Goal: Task Accomplishment & Management: Manage account settings

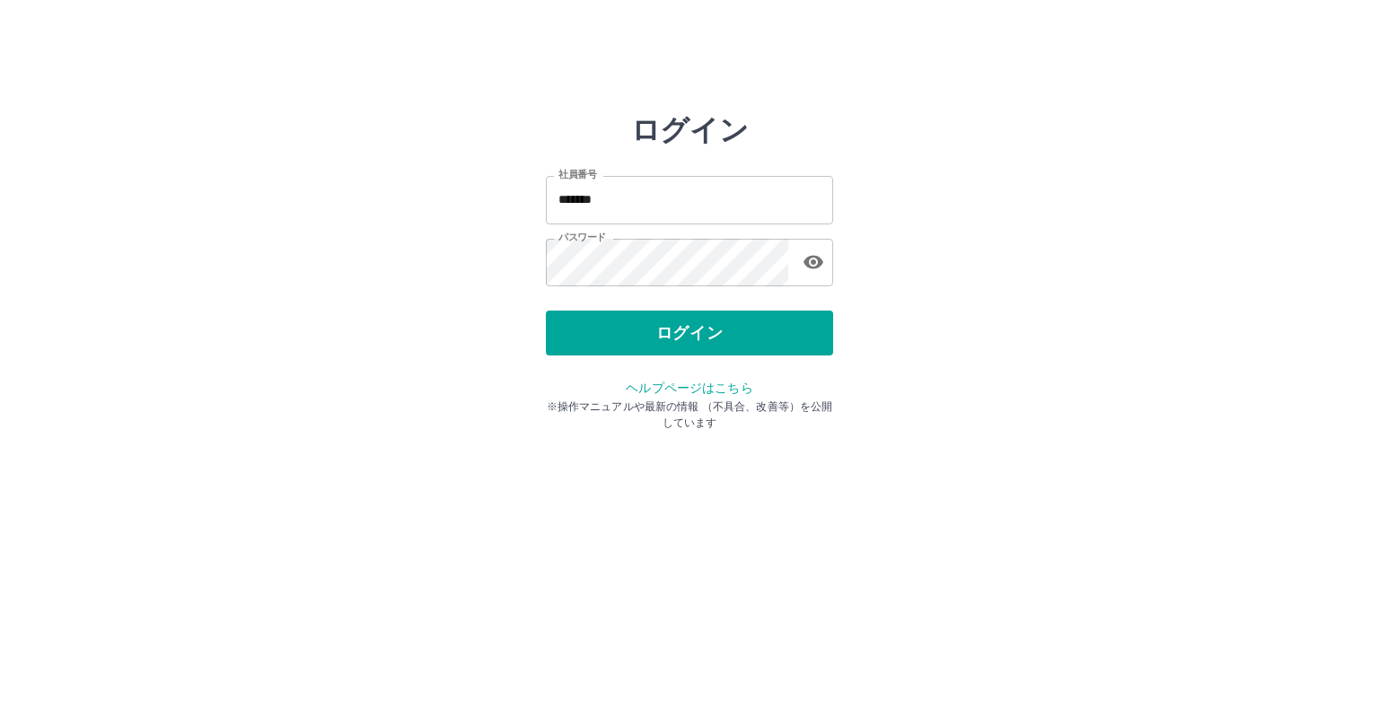
click at [663, 339] on div "ログイン" at bounding box center [689, 333] width 287 height 45
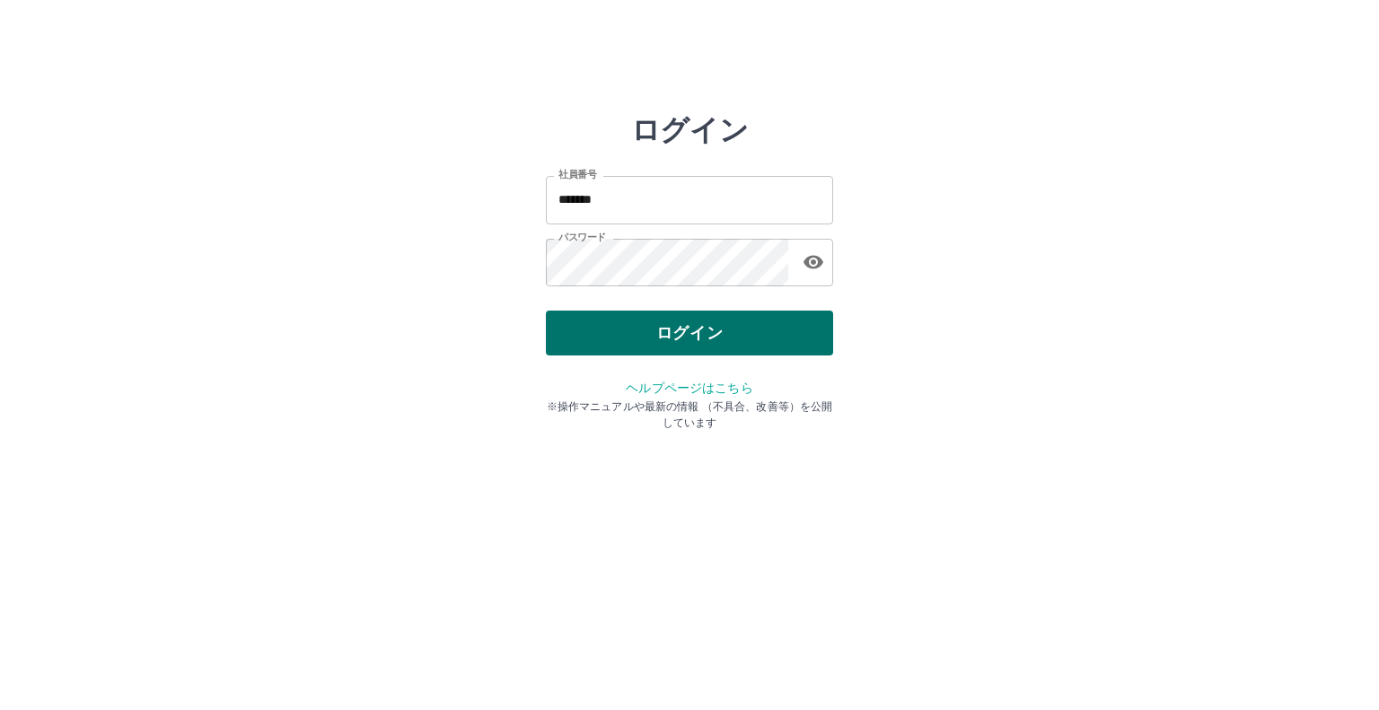
click at [688, 333] on button "ログイン" at bounding box center [689, 333] width 287 height 45
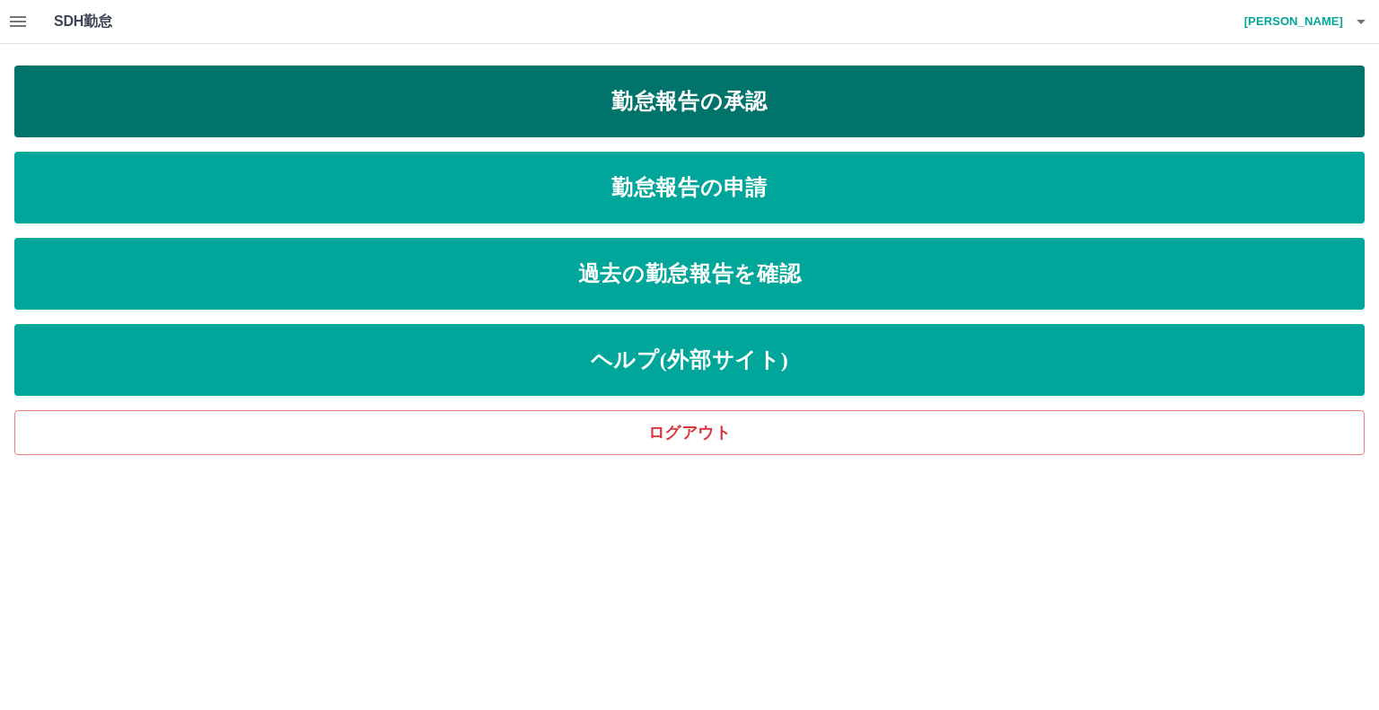
click at [646, 107] on link "勤怠報告の承認" at bounding box center [689, 102] width 1350 height 72
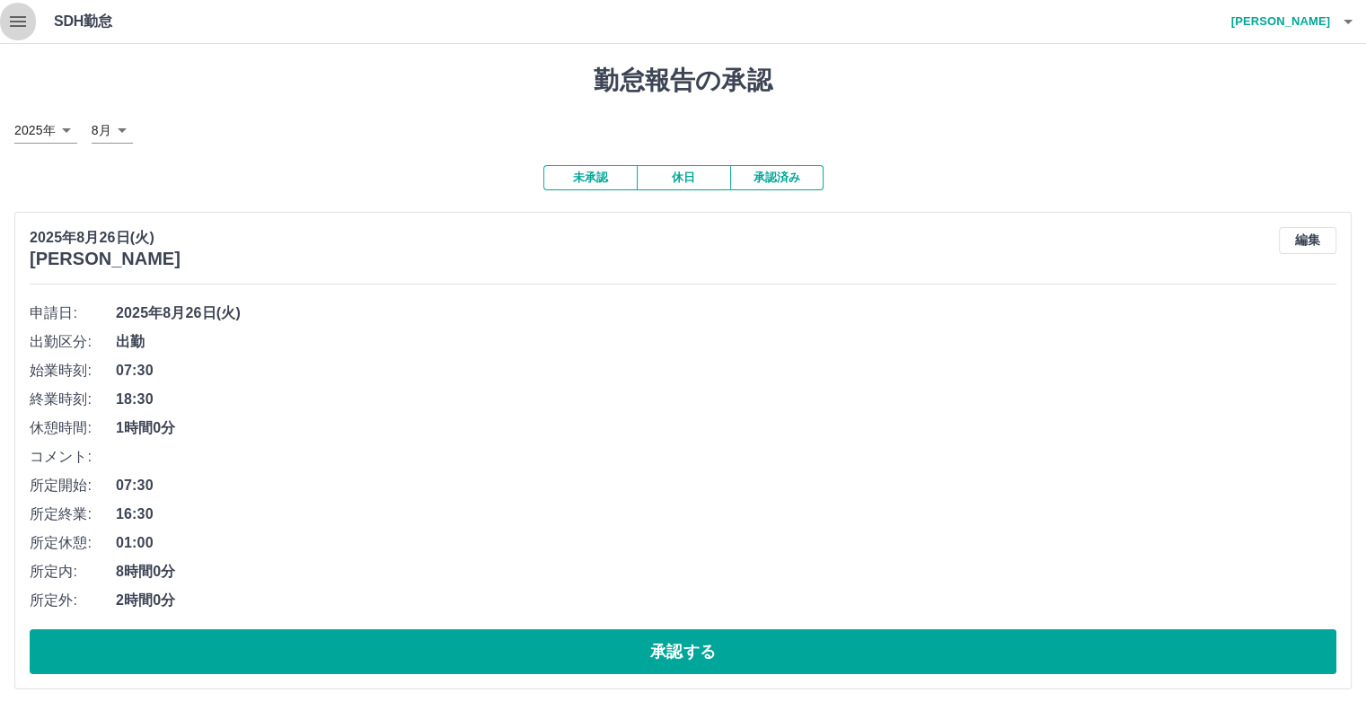
click at [15, 22] on icon "button" at bounding box center [18, 22] width 22 height 22
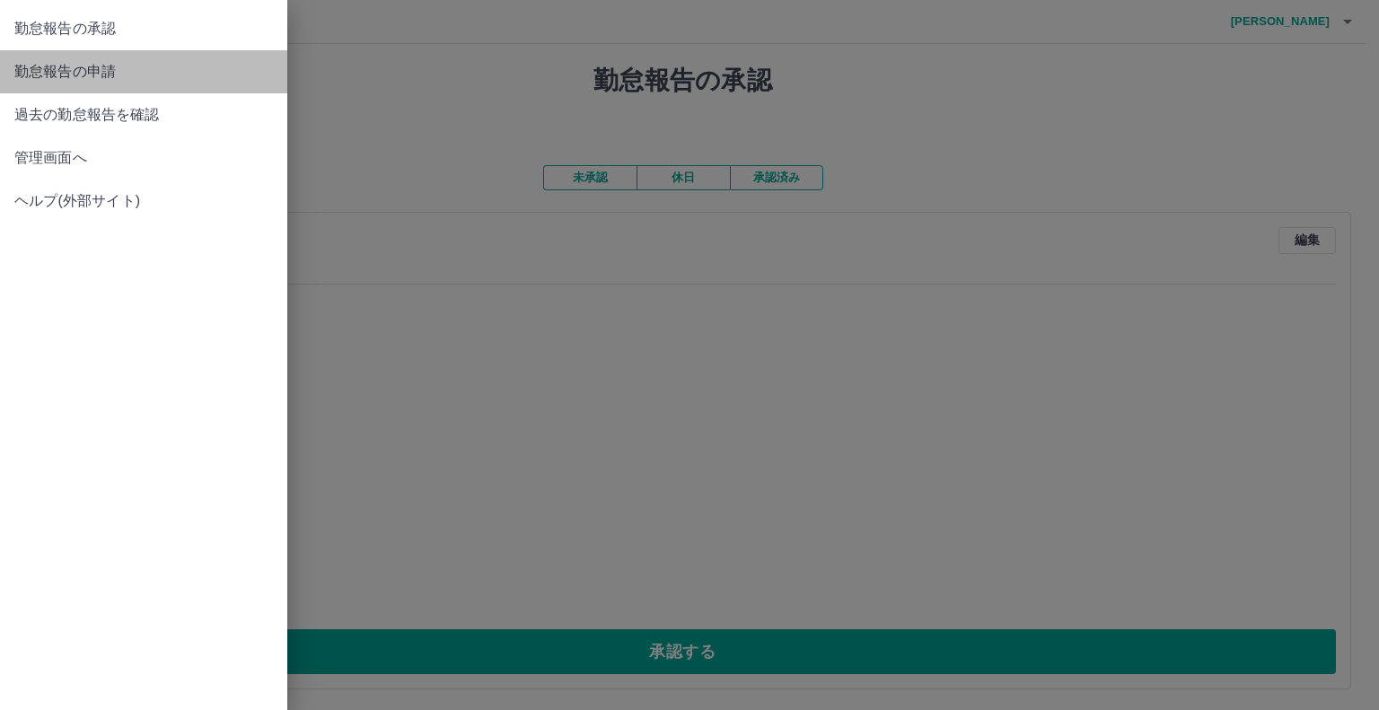
click at [68, 69] on span "勤怠報告の申請" at bounding box center [143, 72] width 259 height 22
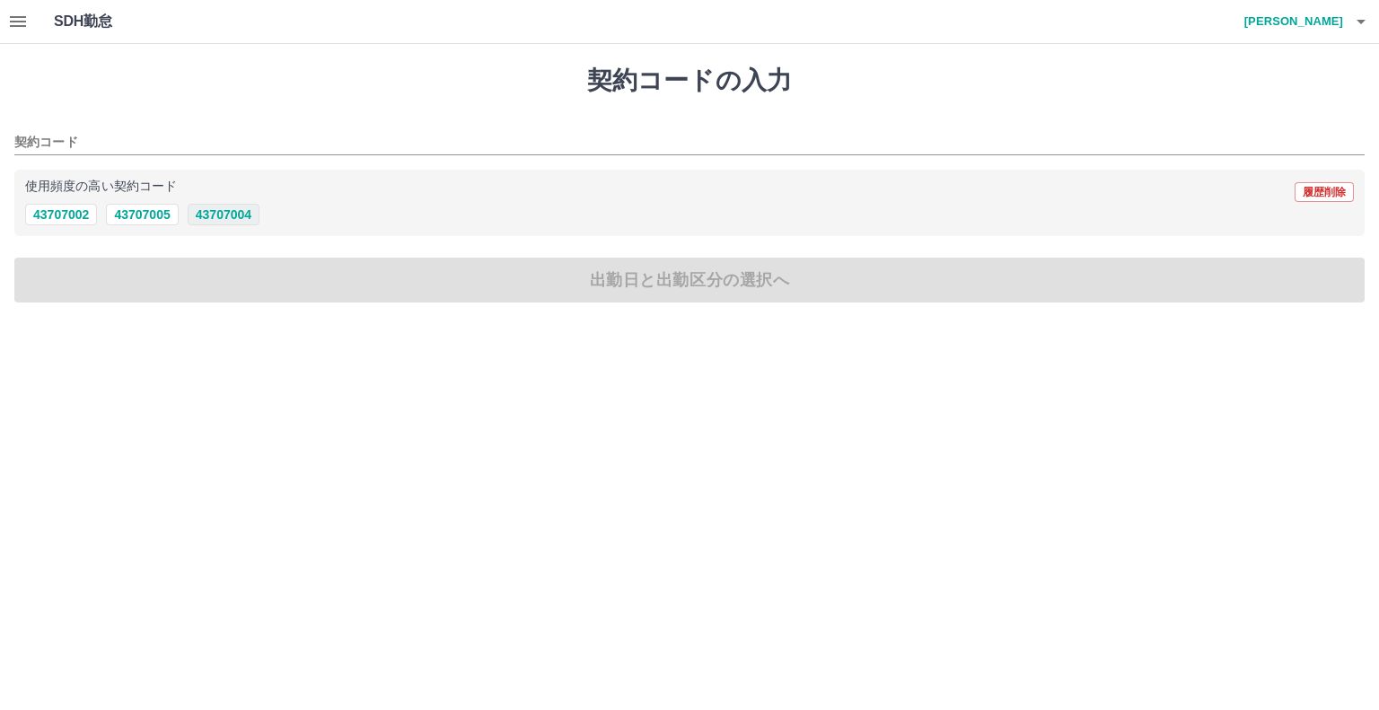
click at [237, 215] on button "43707004" at bounding box center [224, 215] width 72 height 22
type input "********"
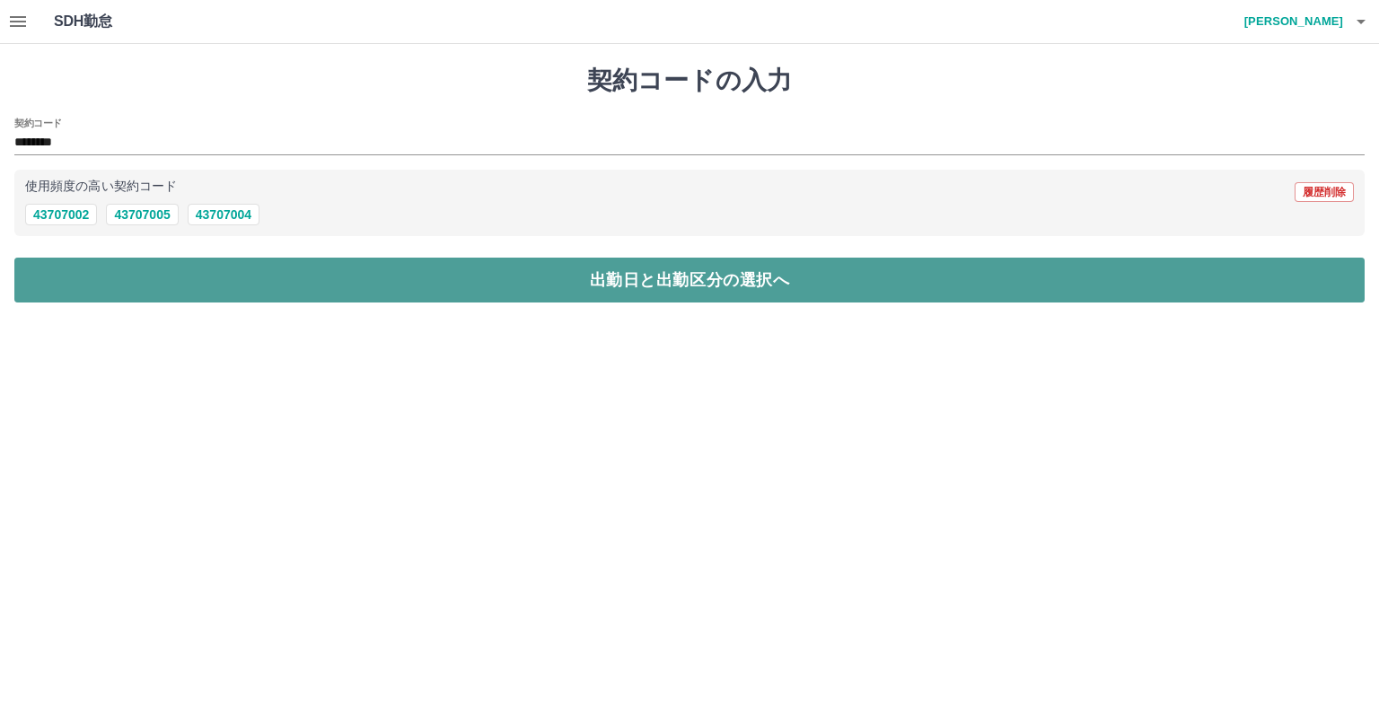
click at [397, 277] on button "出勤日と出勤区分の選択へ" at bounding box center [689, 280] width 1350 height 45
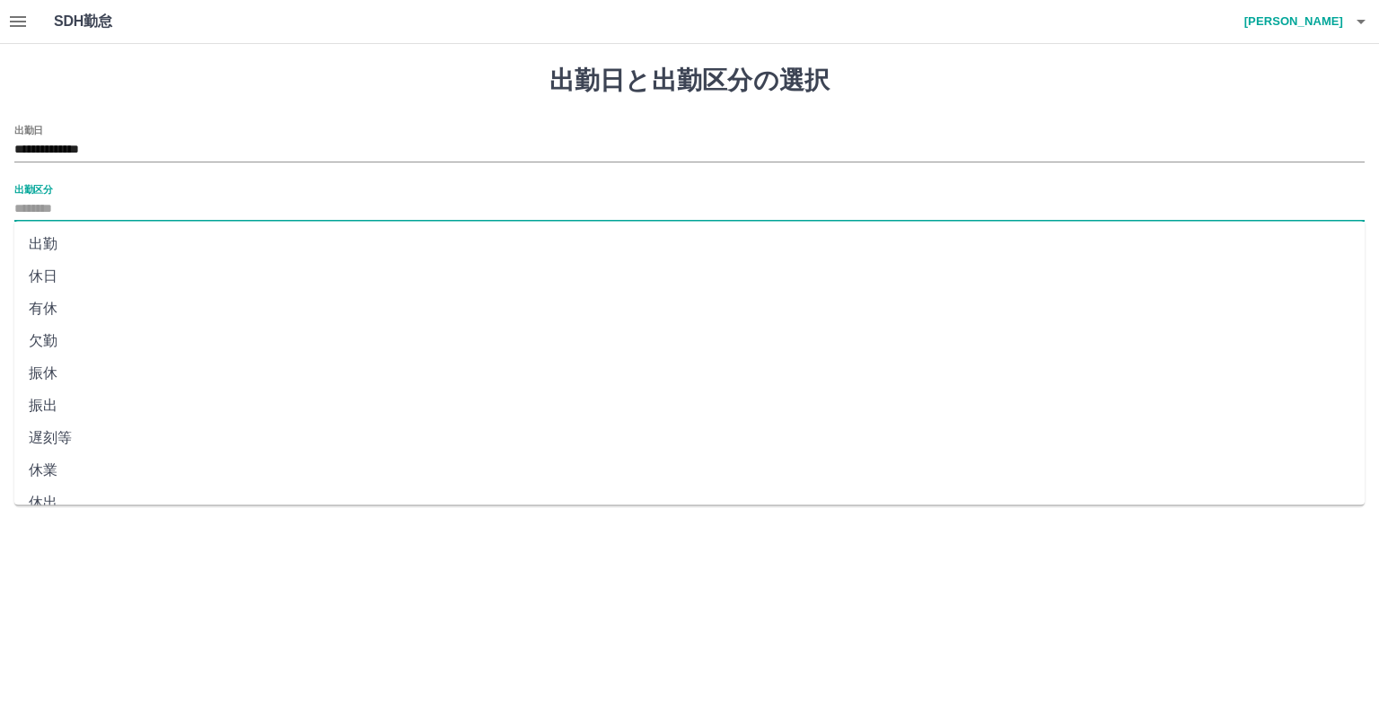
click at [41, 211] on input "出勤区分" at bounding box center [689, 209] width 1350 height 22
click at [39, 241] on li "出勤" at bounding box center [689, 244] width 1350 height 32
type input "**"
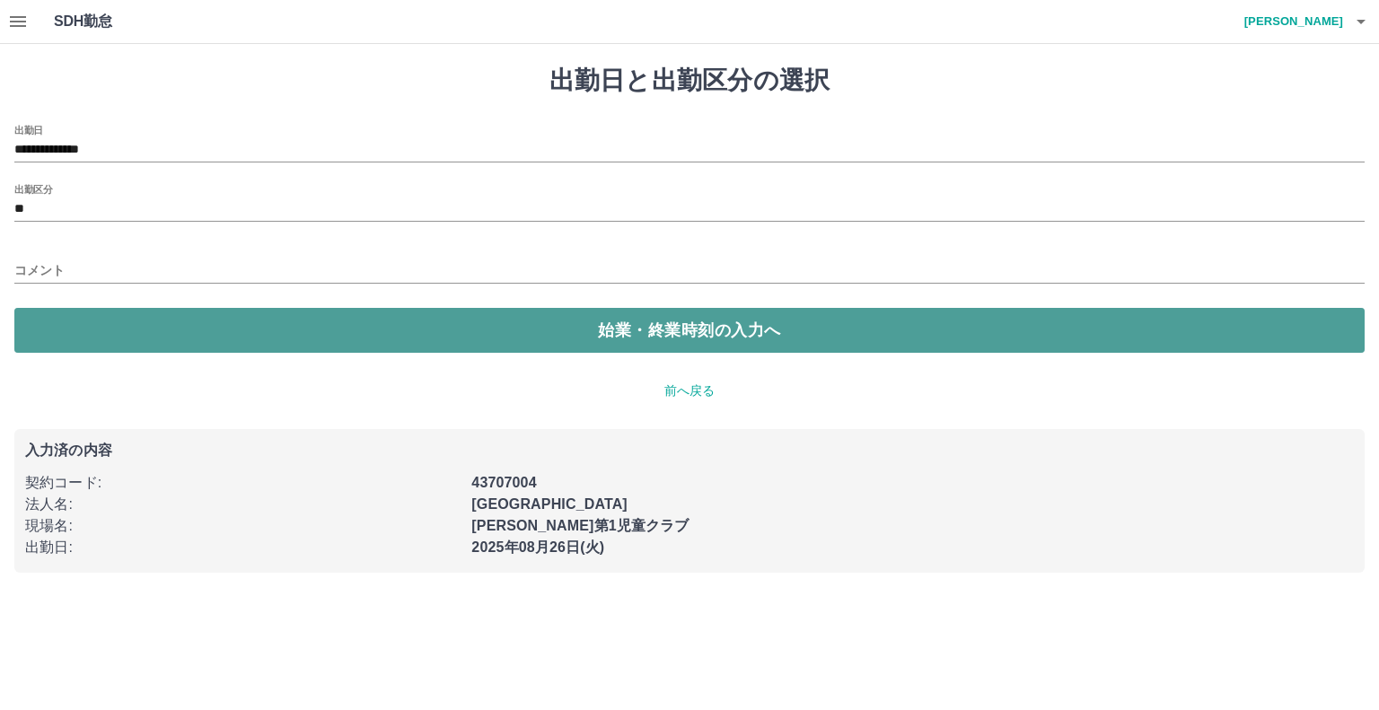
click at [377, 340] on button "始業・終業時刻の入力へ" at bounding box center [689, 330] width 1350 height 45
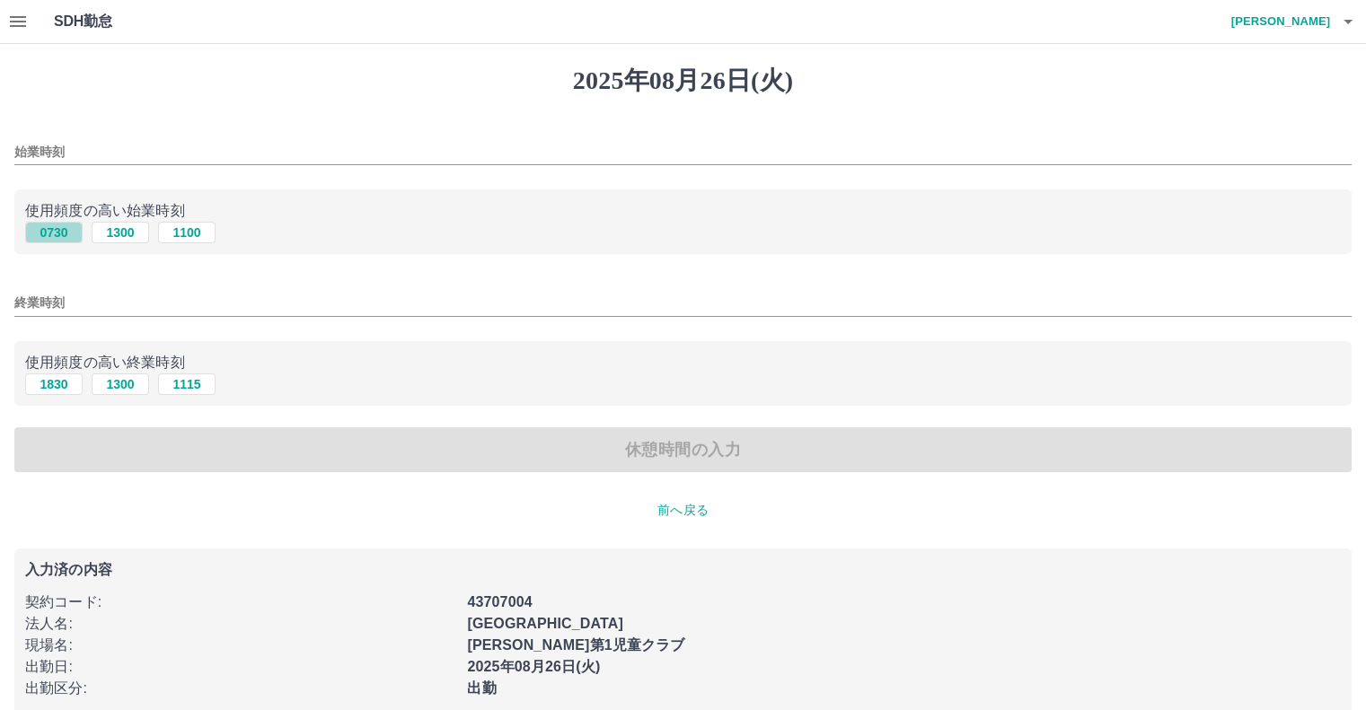
click at [54, 236] on button "0730" at bounding box center [53, 233] width 57 height 22
type input "****"
click at [57, 382] on button "1830" at bounding box center [53, 385] width 57 height 22
type input "****"
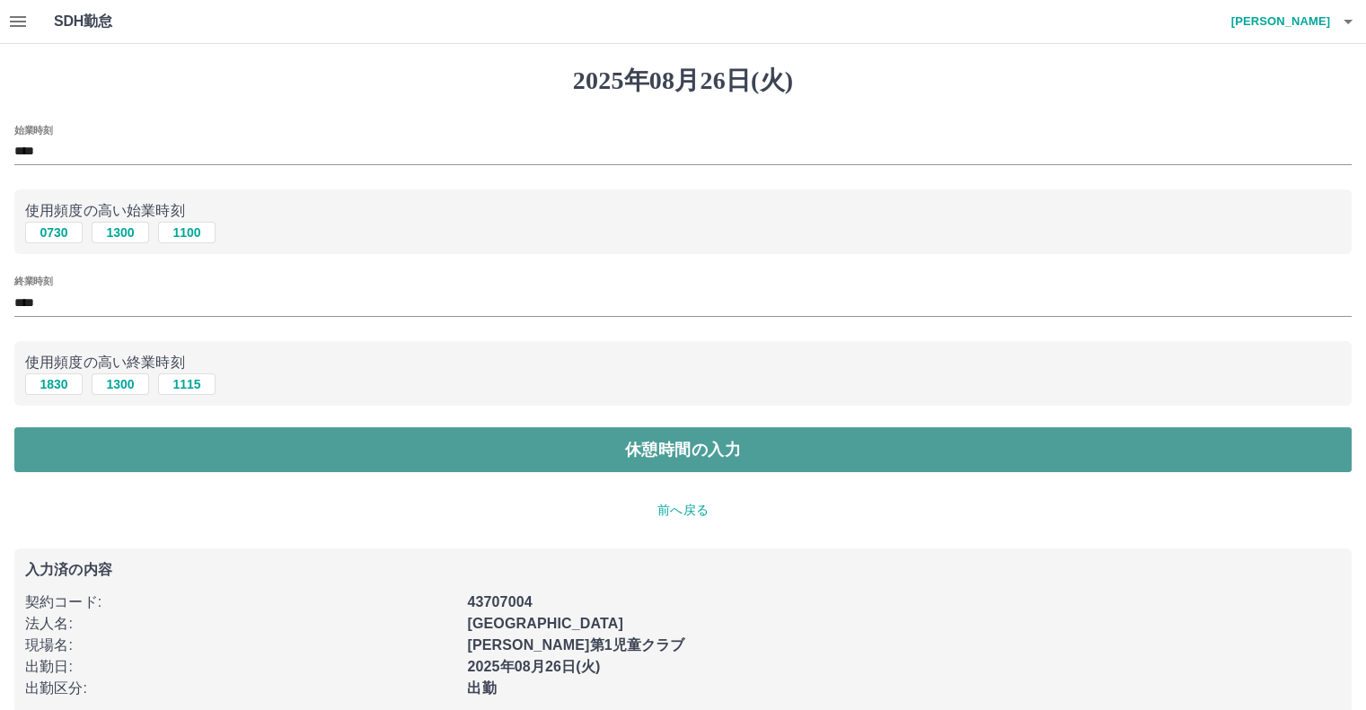
click at [383, 445] on button "休憩時間の入力" at bounding box center [682, 449] width 1337 height 45
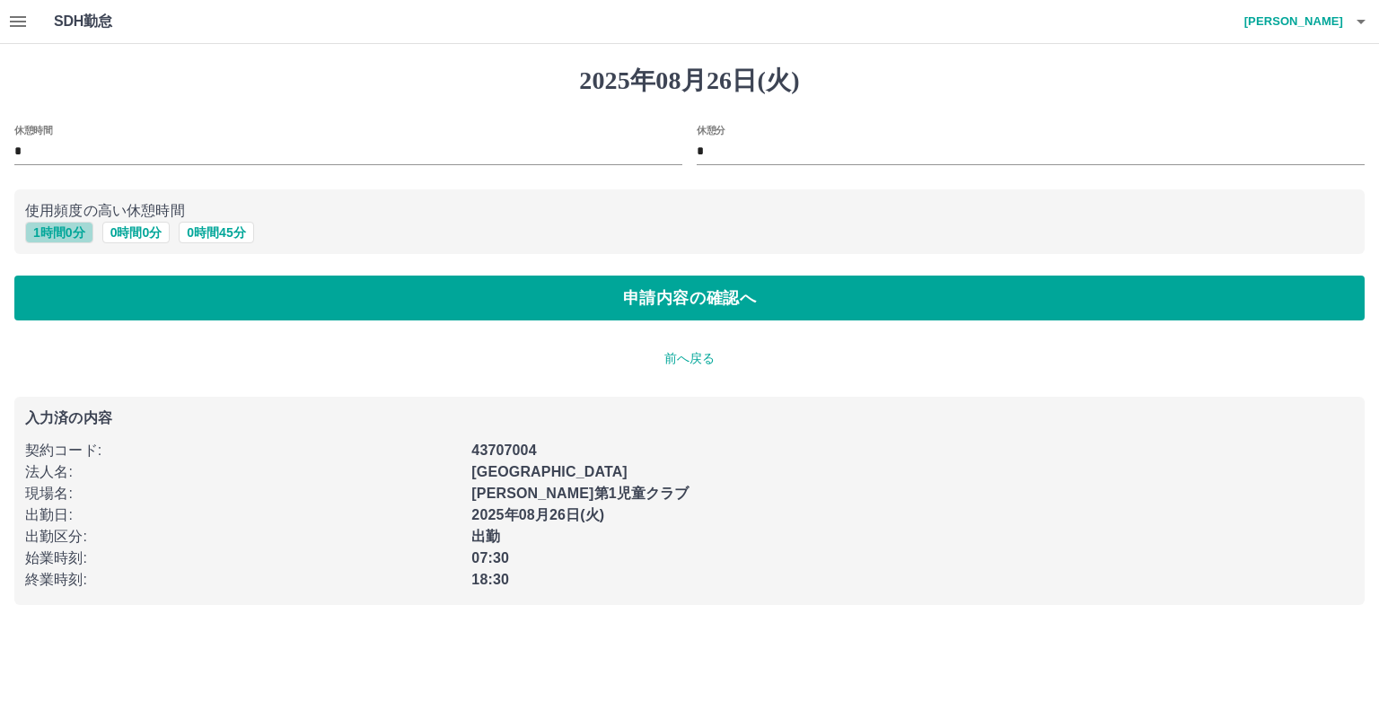
click at [75, 233] on button "1 時間 0 分" at bounding box center [59, 233] width 68 height 22
type input "*"
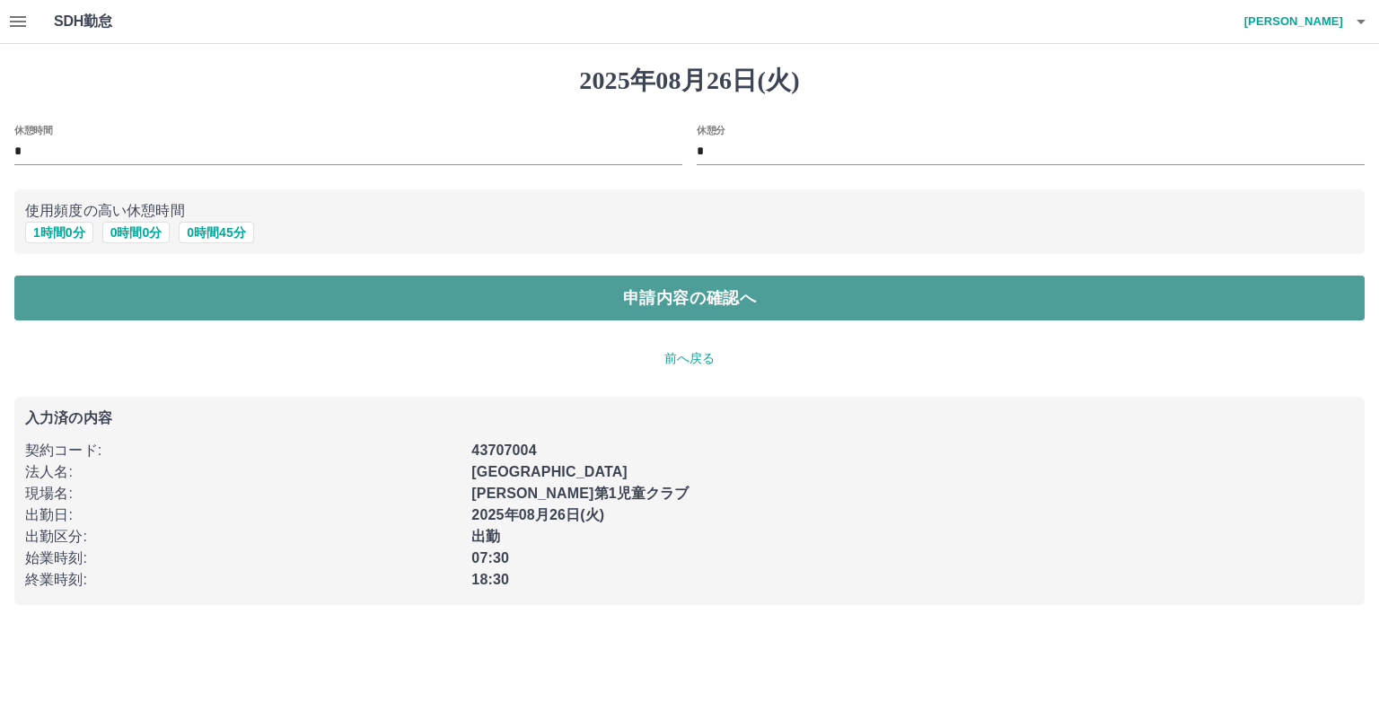
click at [388, 302] on button "申請内容の確認へ" at bounding box center [689, 298] width 1350 height 45
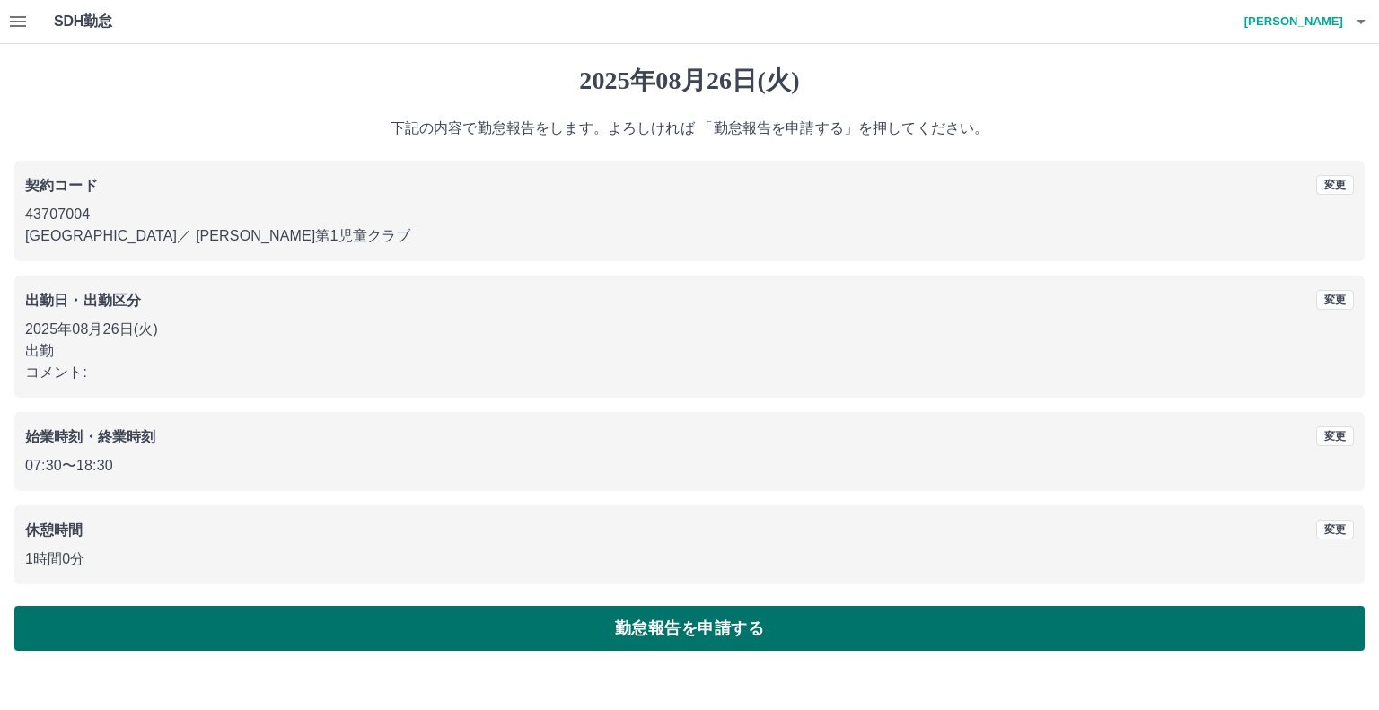
click at [647, 640] on button "勤怠報告を申請する" at bounding box center [689, 628] width 1350 height 45
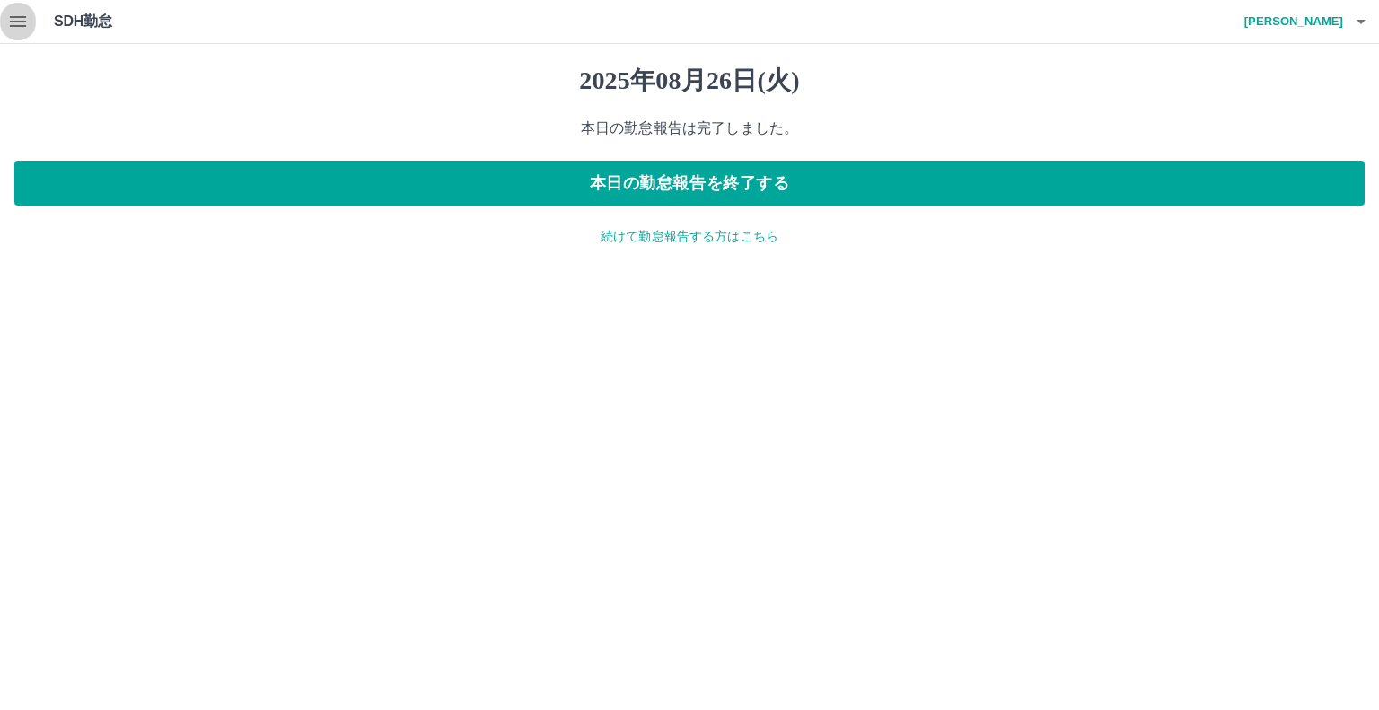
click at [25, 18] on icon "button" at bounding box center [18, 22] width 22 height 22
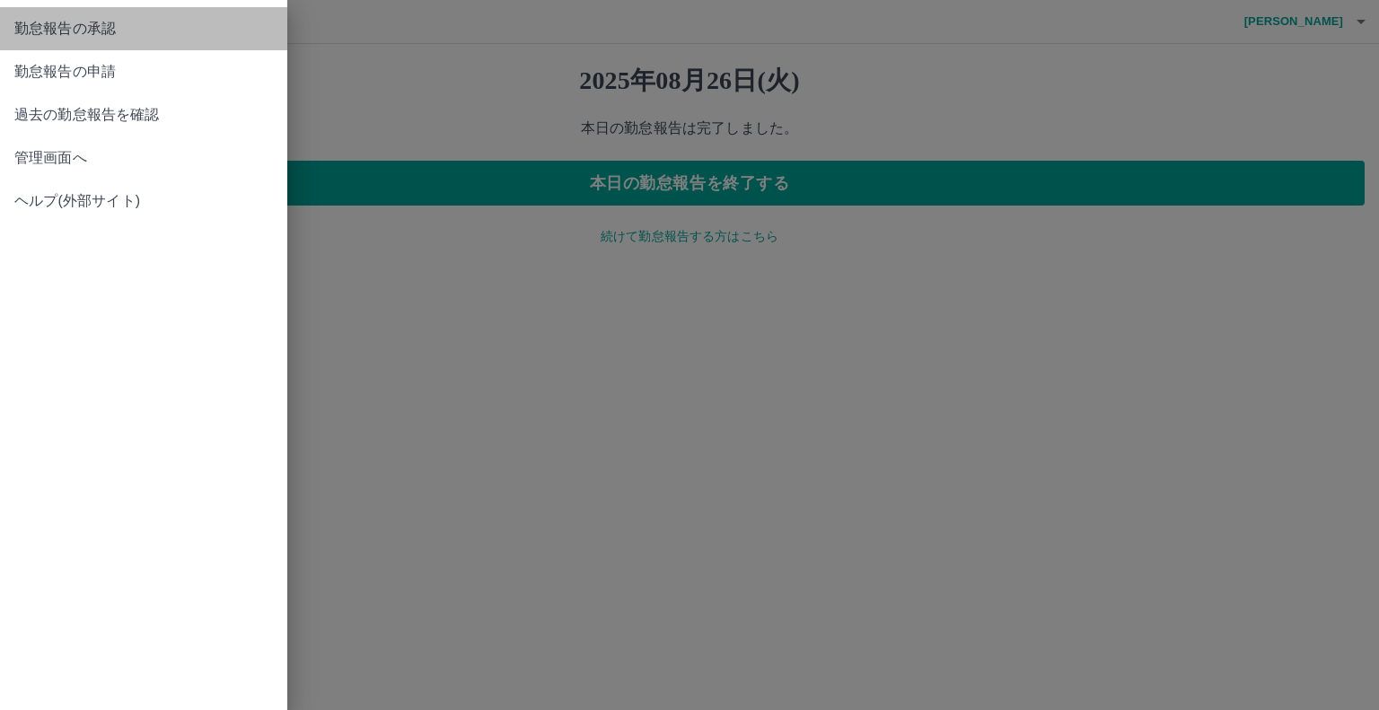
click at [93, 23] on span "勤怠報告の承認" at bounding box center [143, 29] width 259 height 22
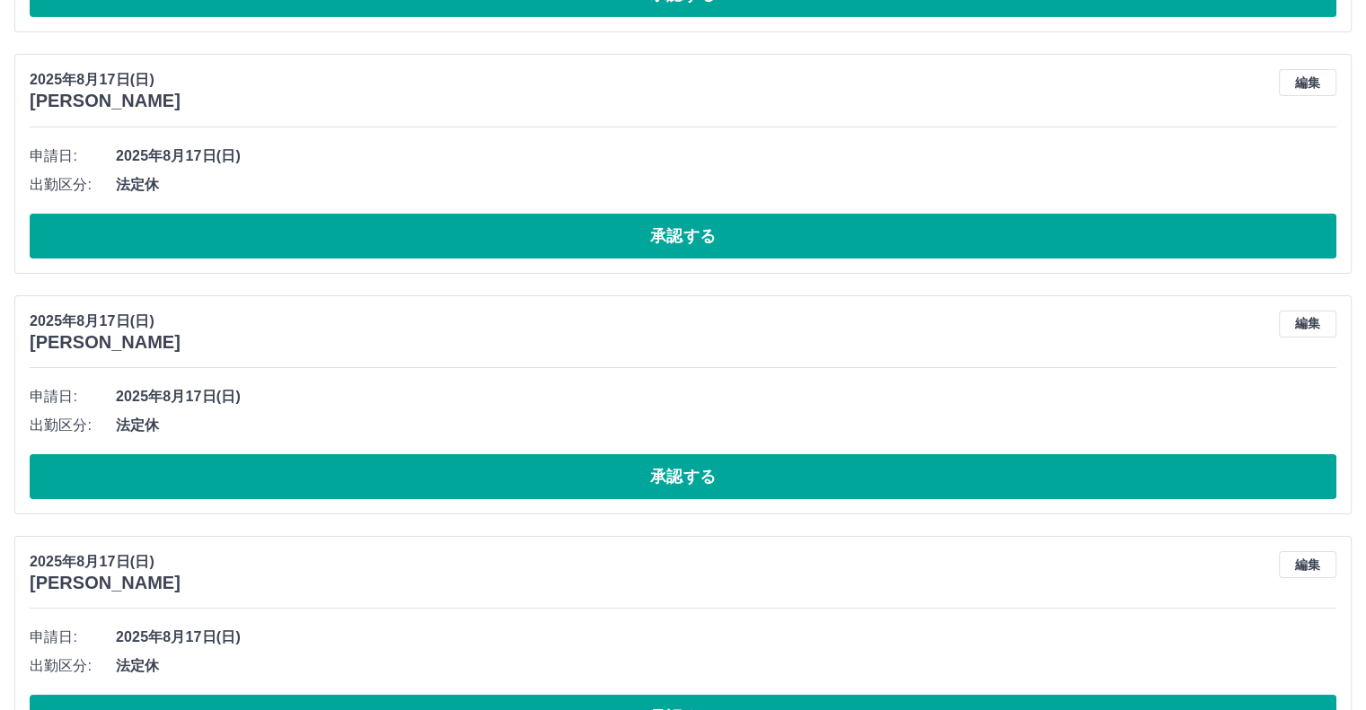
scroll to position [6674, 0]
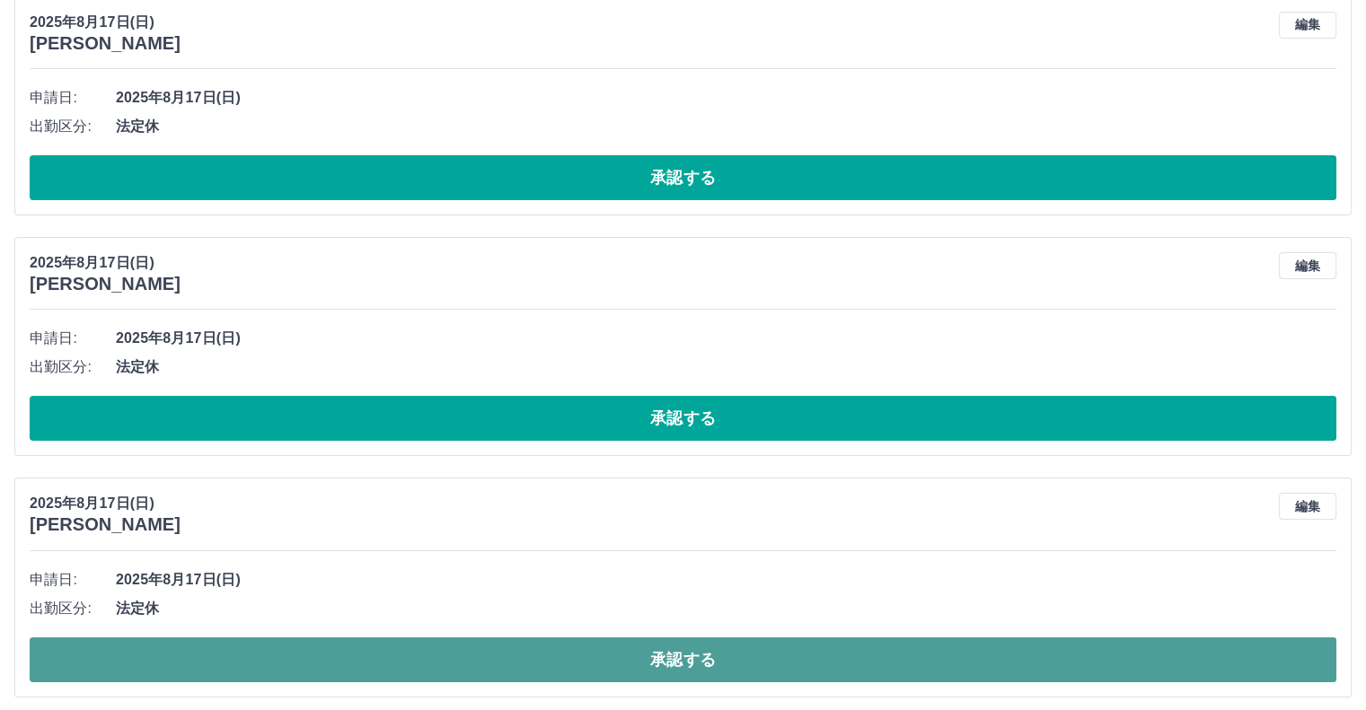
click at [704, 656] on button "承認する" at bounding box center [683, 659] width 1306 height 45
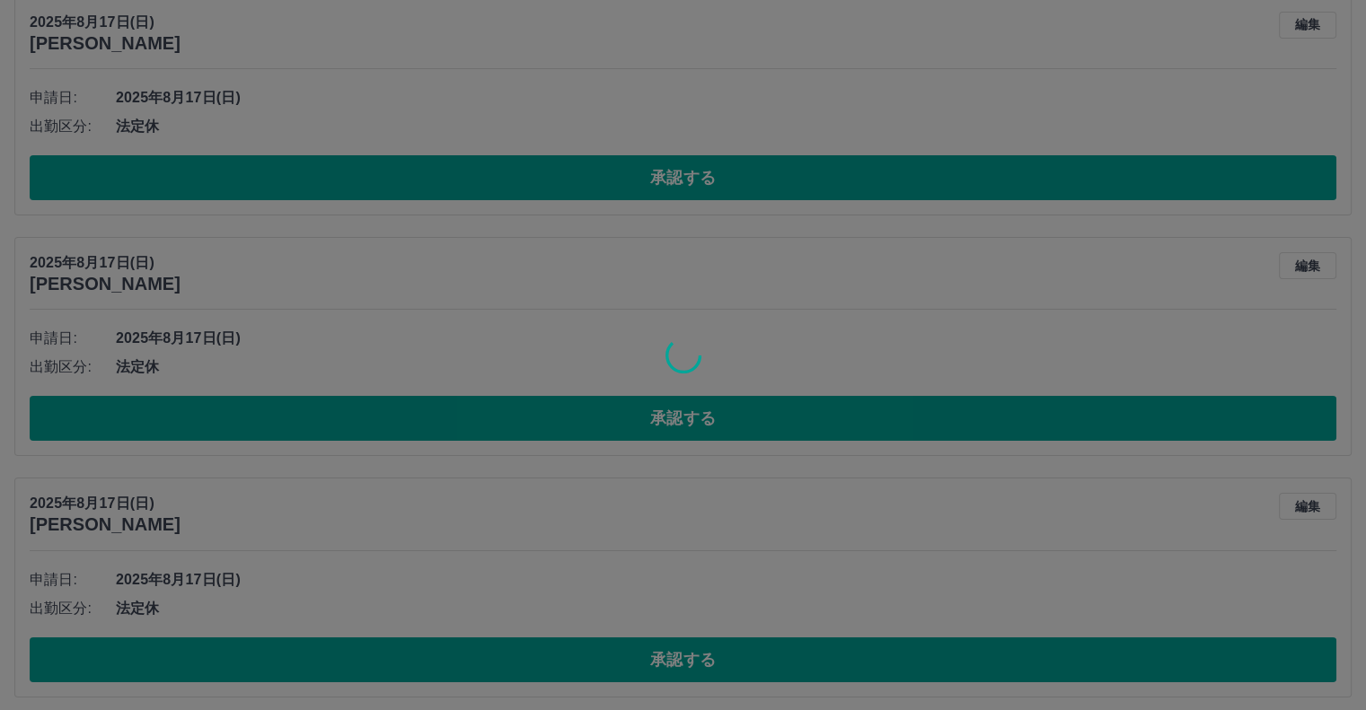
scroll to position [6433, 0]
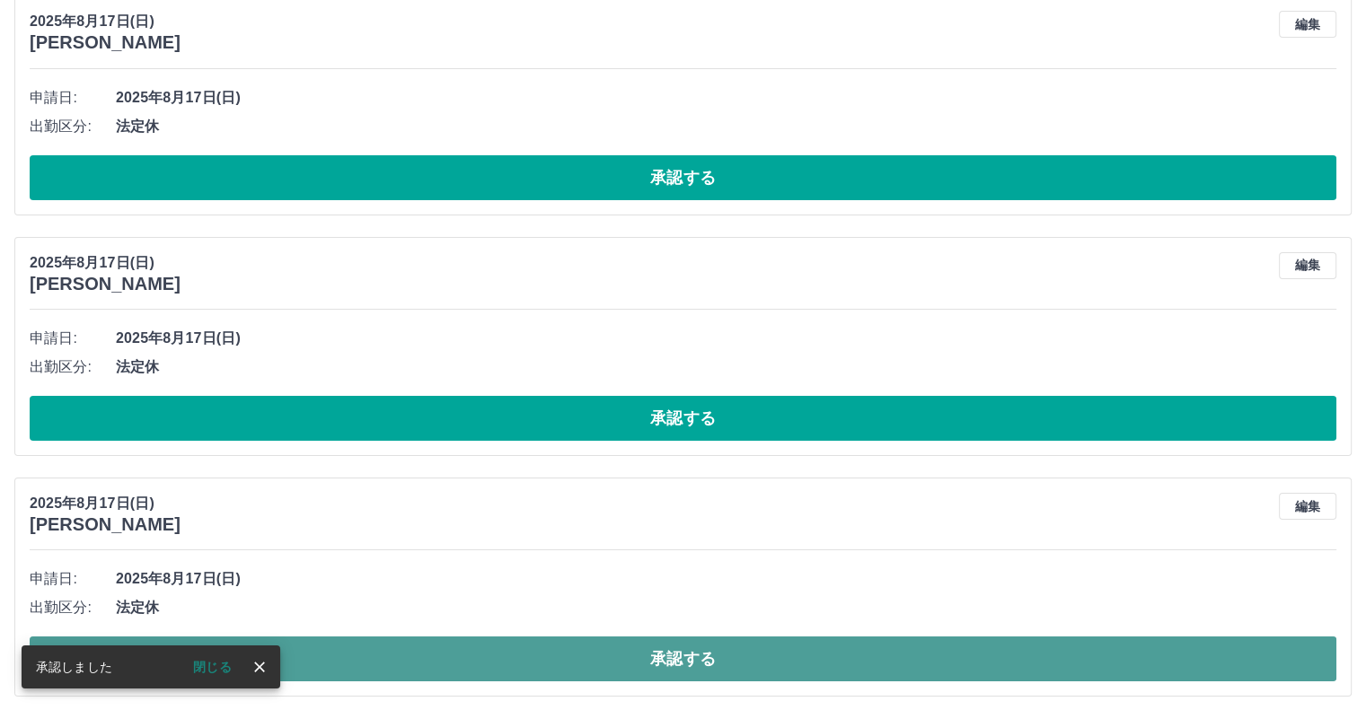
click at [684, 646] on button "承認する" at bounding box center [683, 659] width 1306 height 45
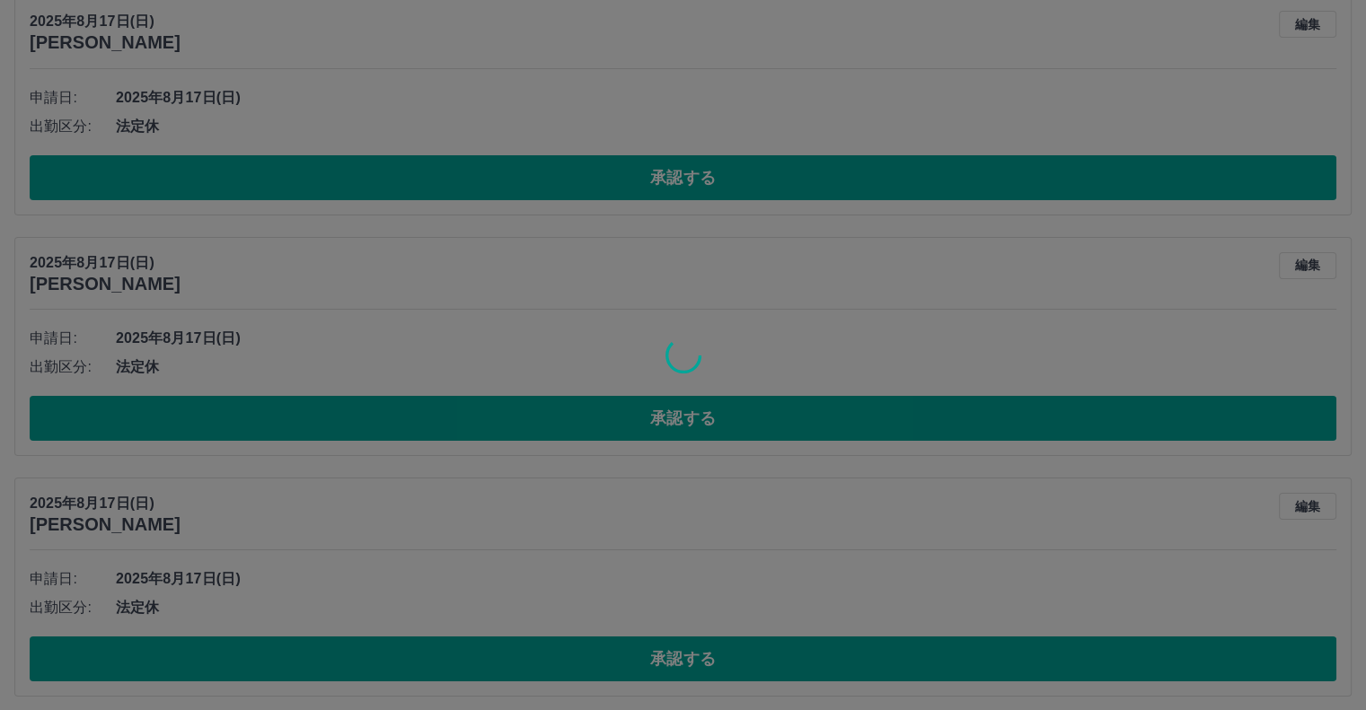
scroll to position [6192, 0]
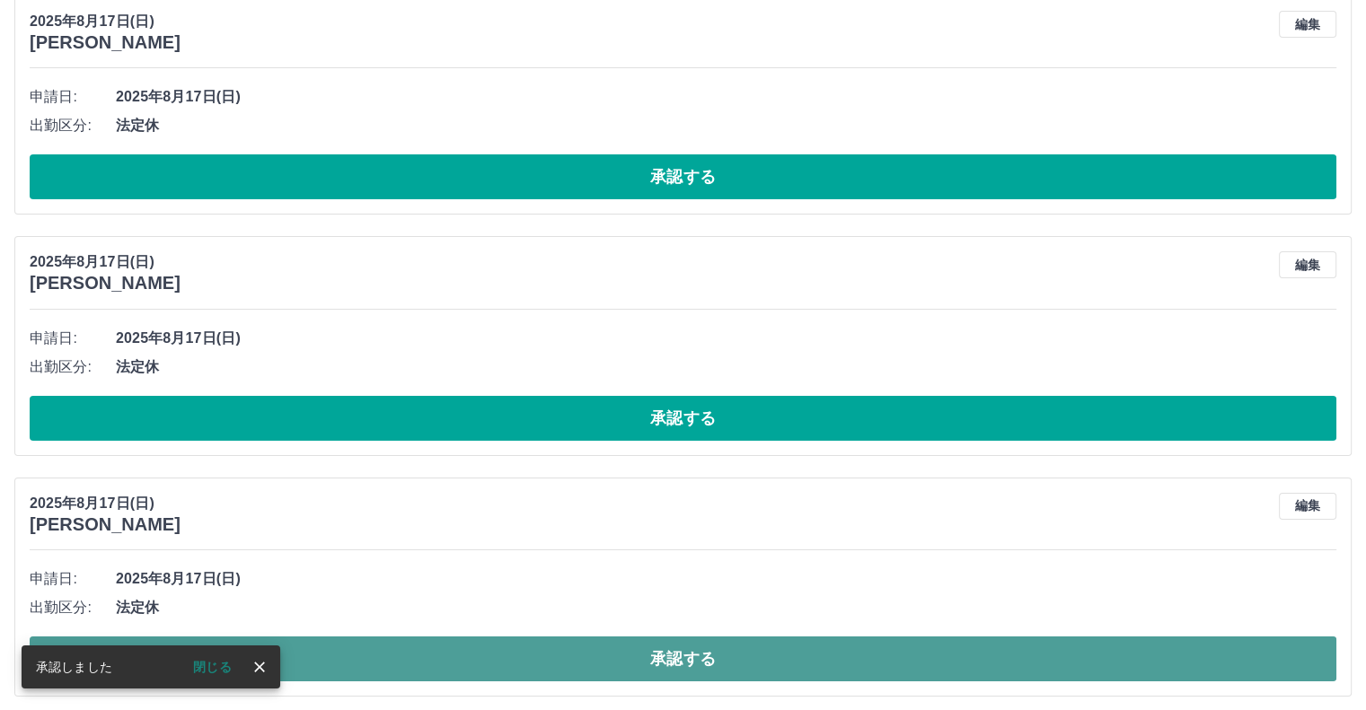
click at [738, 653] on button "承認する" at bounding box center [683, 659] width 1306 height 45
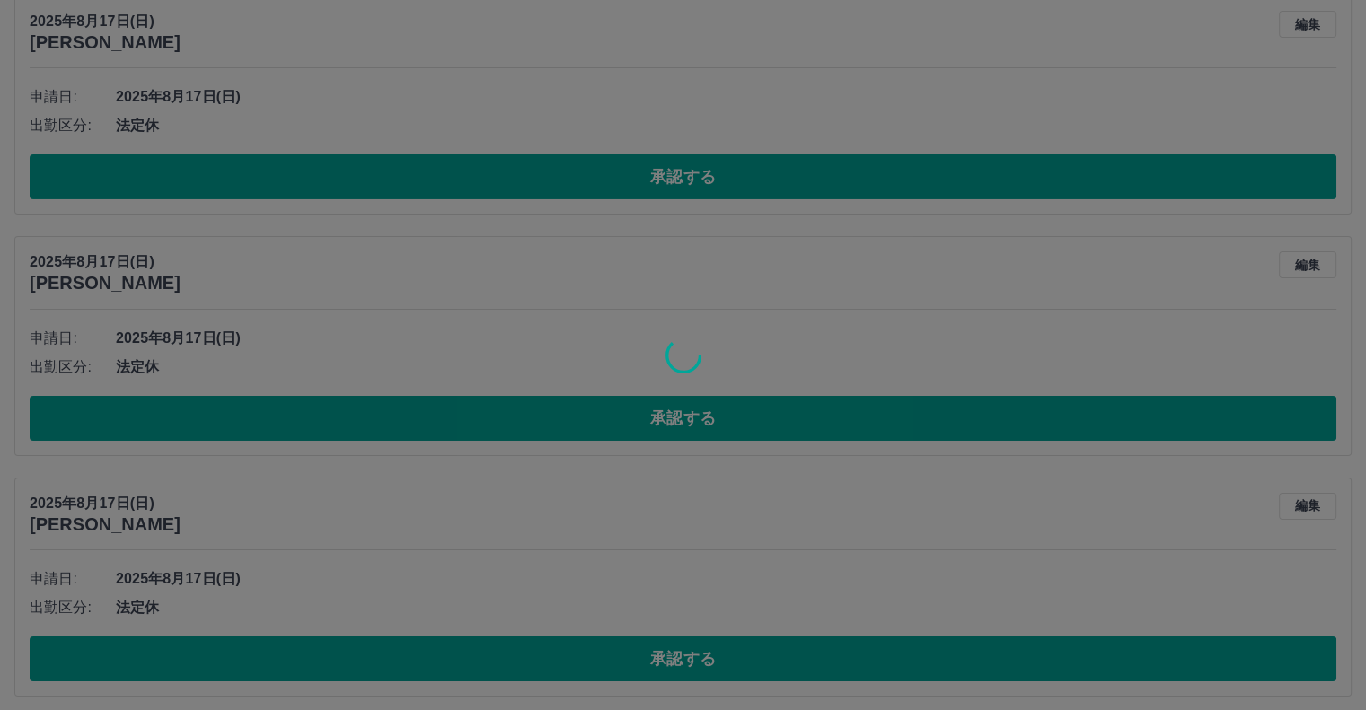
scroll to position [5952, 0]
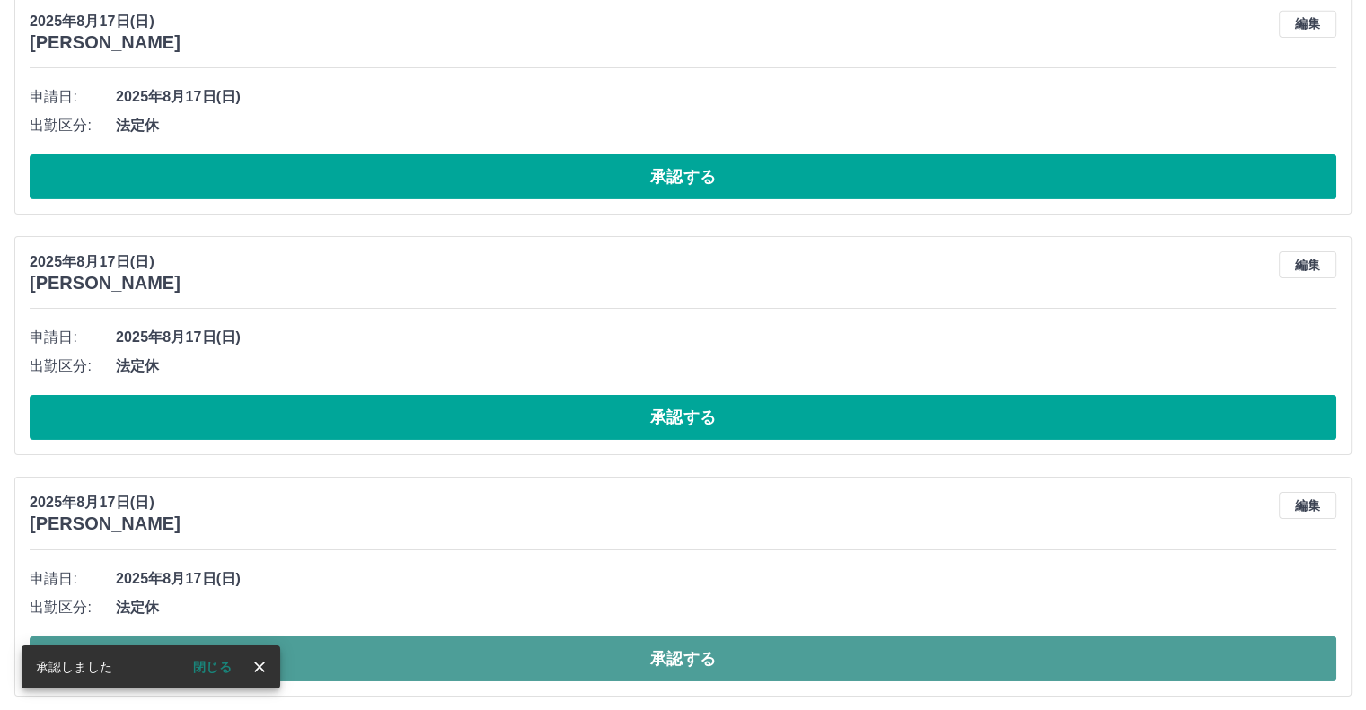
click at [666, 648] on button "承認する" at bounding box center [683, 659] width 1306 height 45
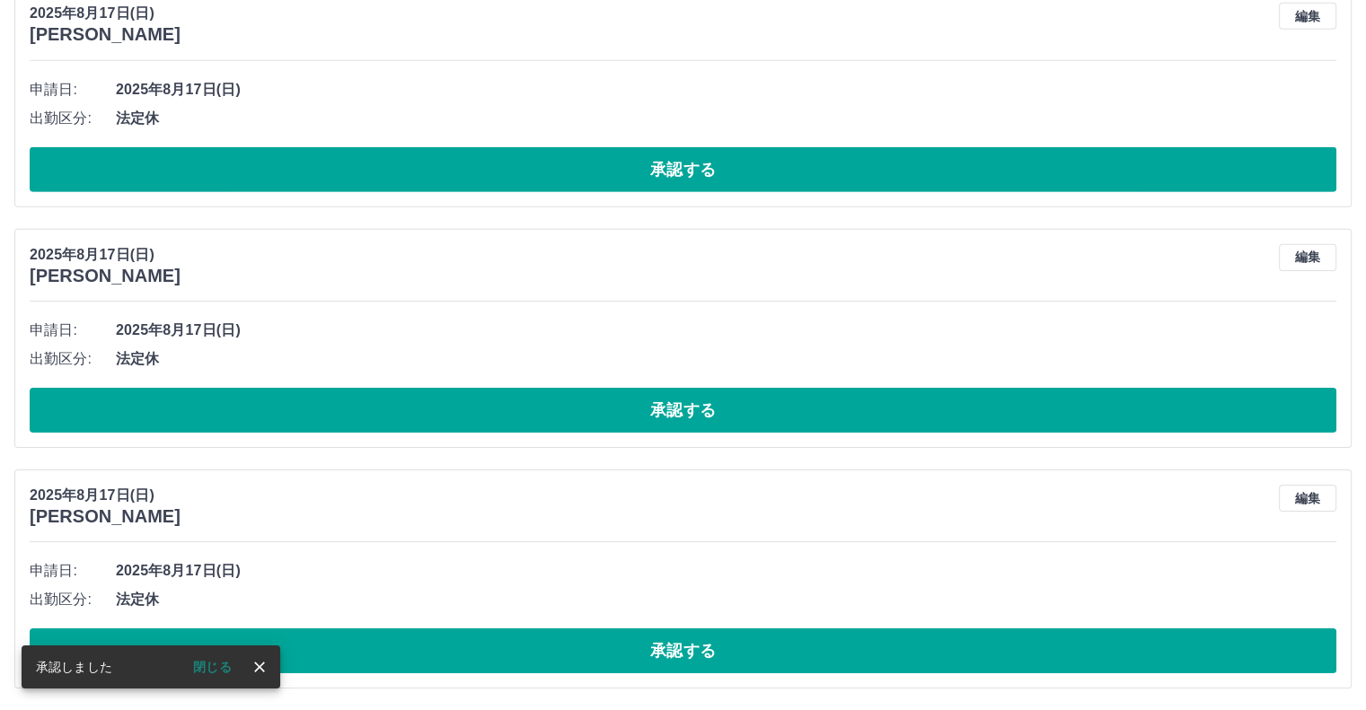
scroll to position [5712, 0]
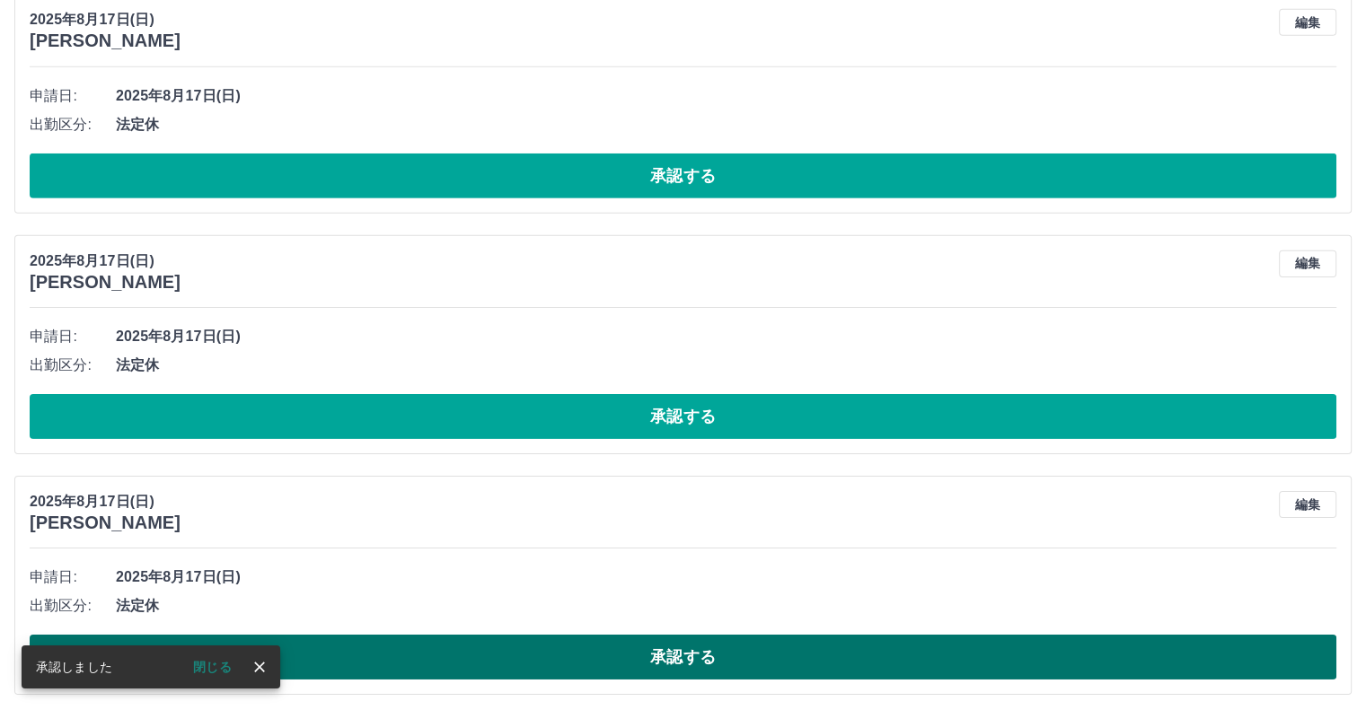
click at [684, 644] on button "承認する" at bounding box center [683, 657] width 1306 height 45
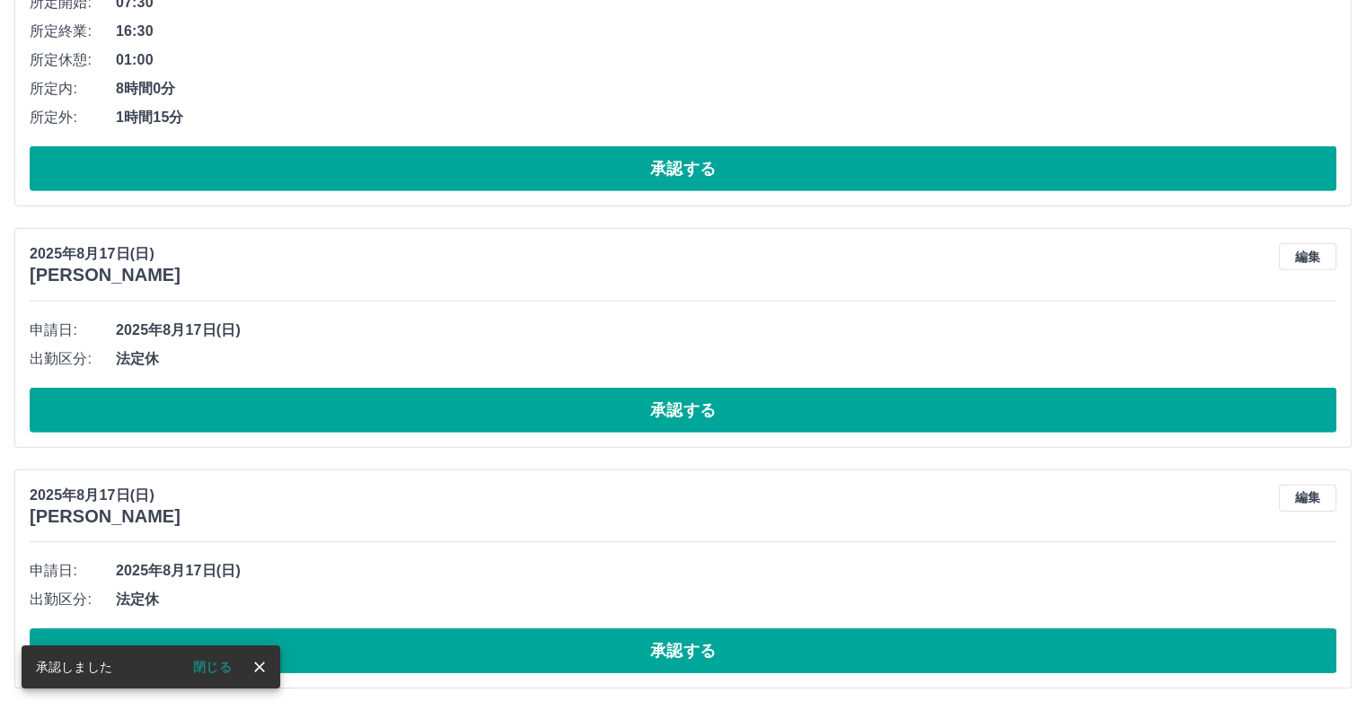
scroll to position [5471, 0]
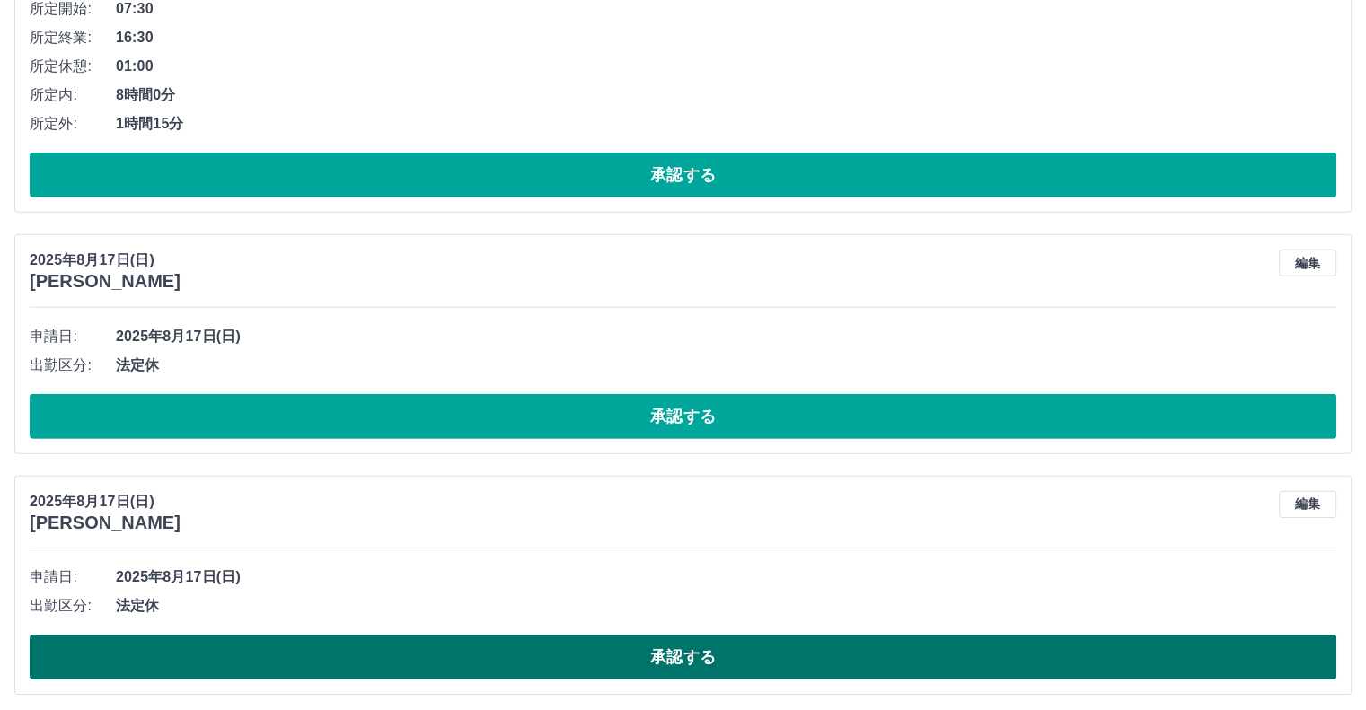
click at [689, 649] on button "承認する" at bounding box center [683, 657] width 1306 height 45
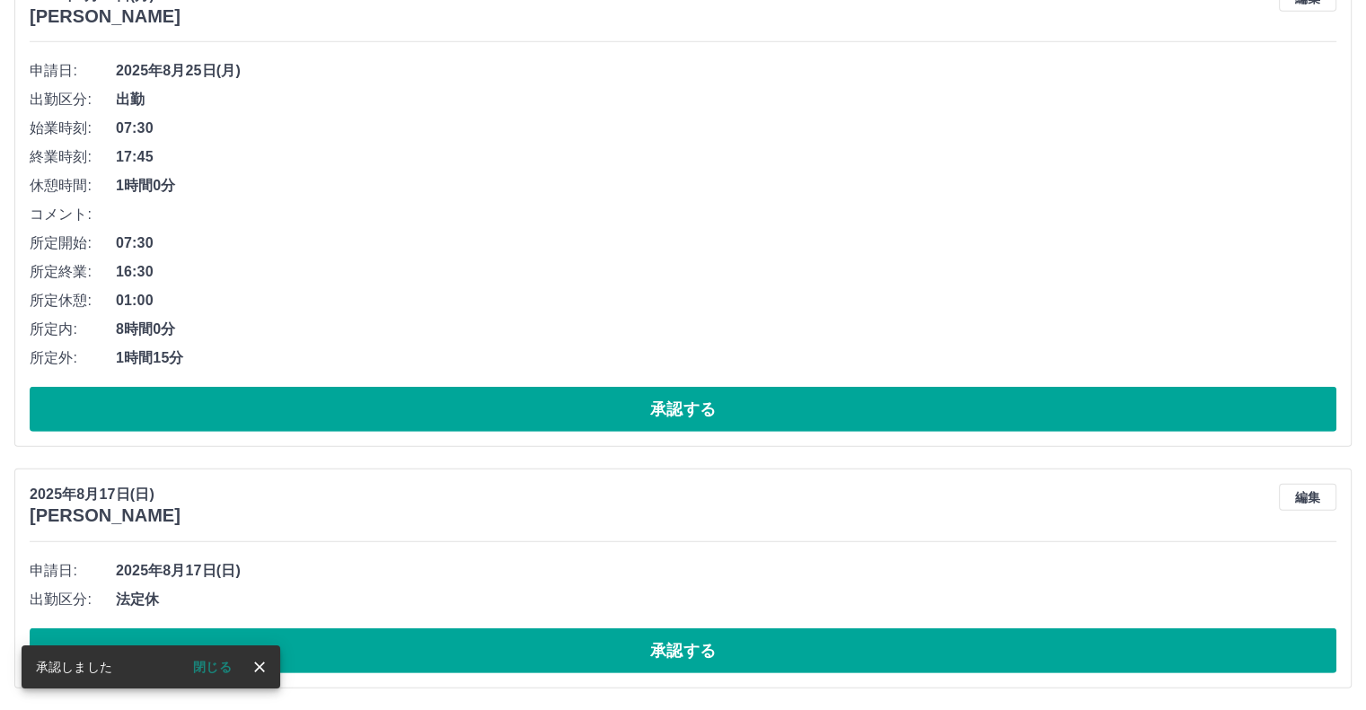
scroll to position [5231, 0]
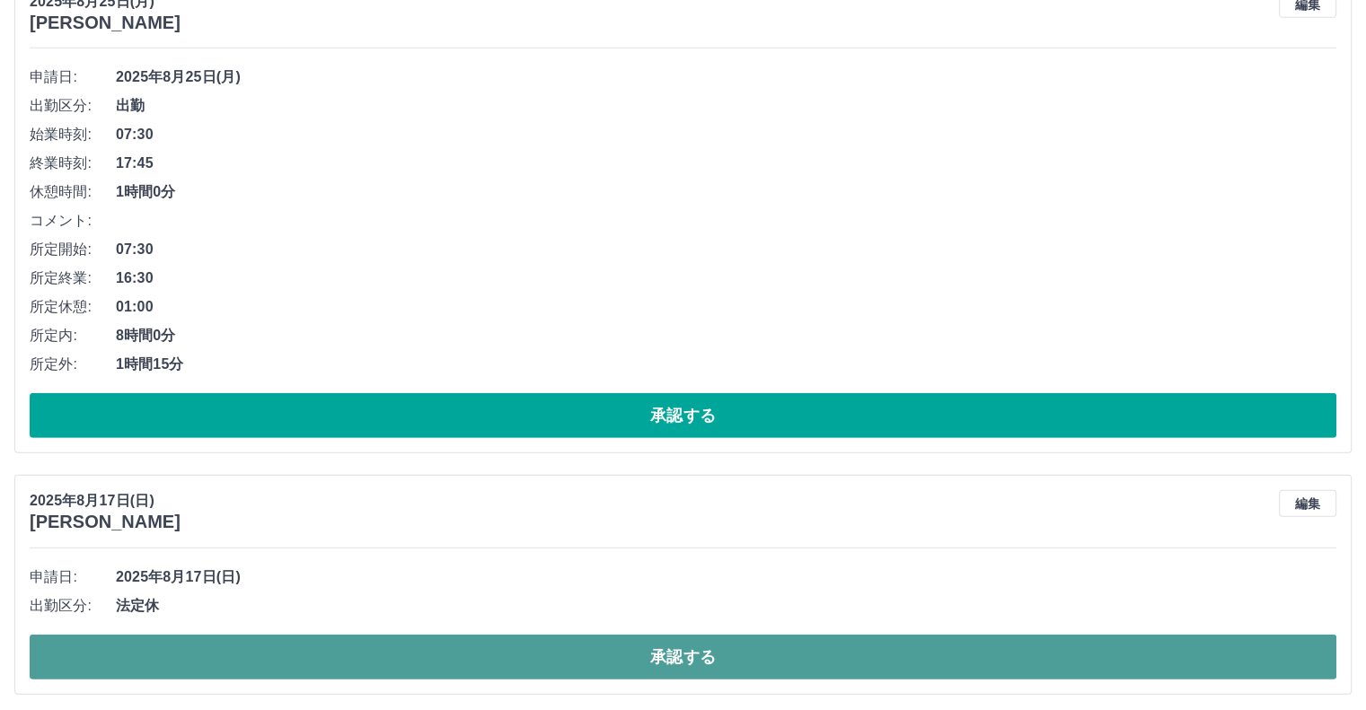
click at [601, 646] on button "承認する" at bounding box center [683, 657] width 1306 height 45
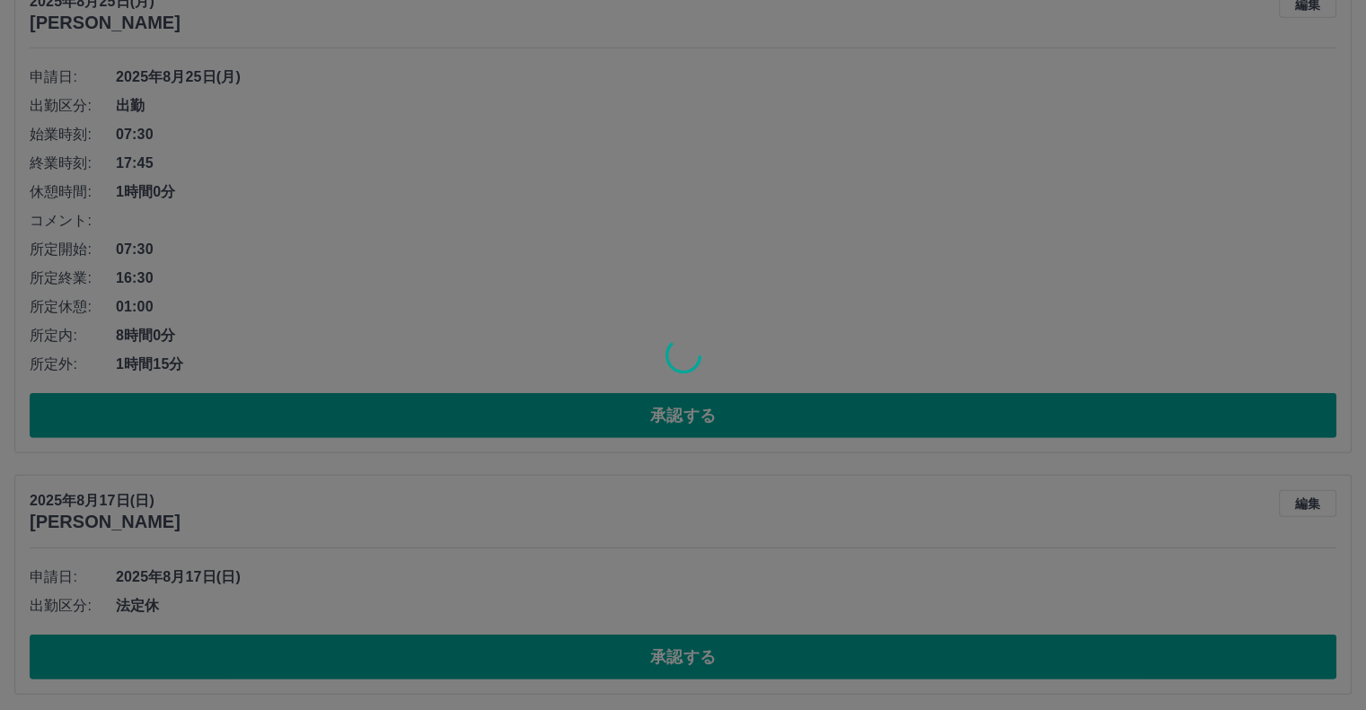
scroll to position [4991, 0]
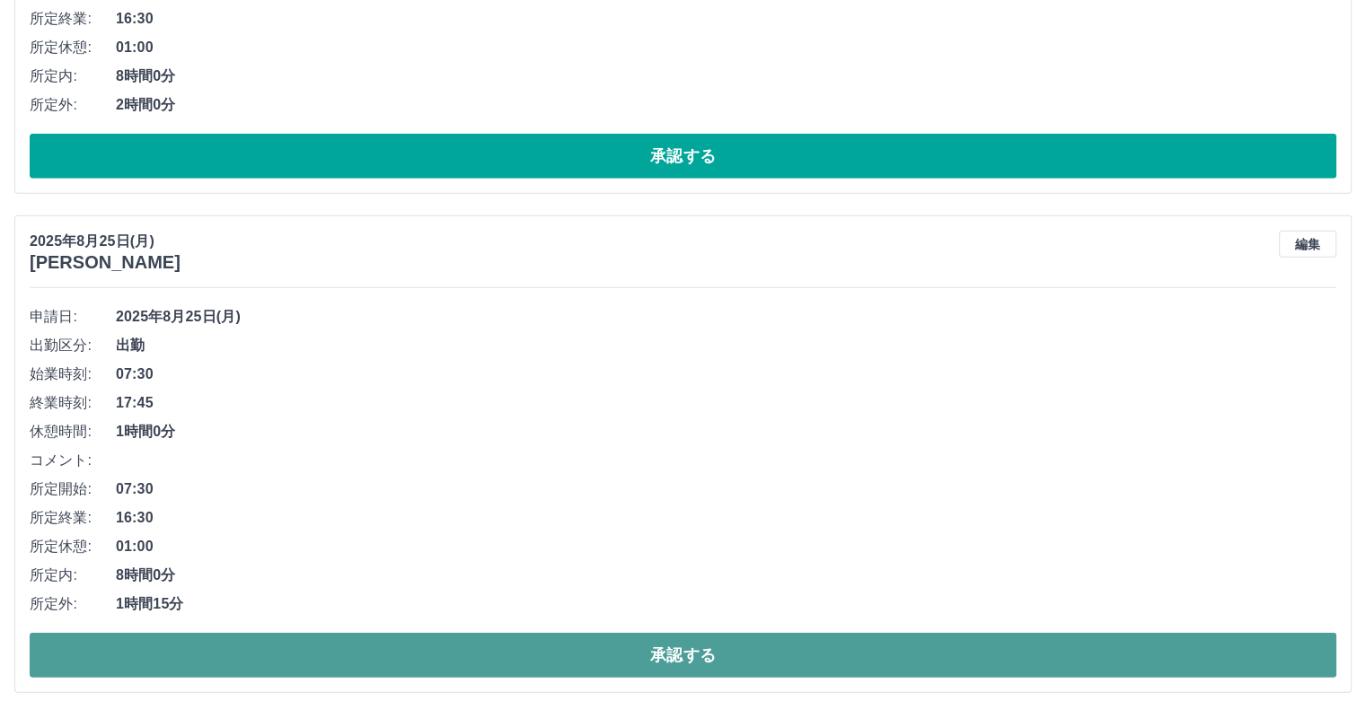
click at [642, 650] on button "承認する" at bounding box center [683, 655] width 1306 height 45
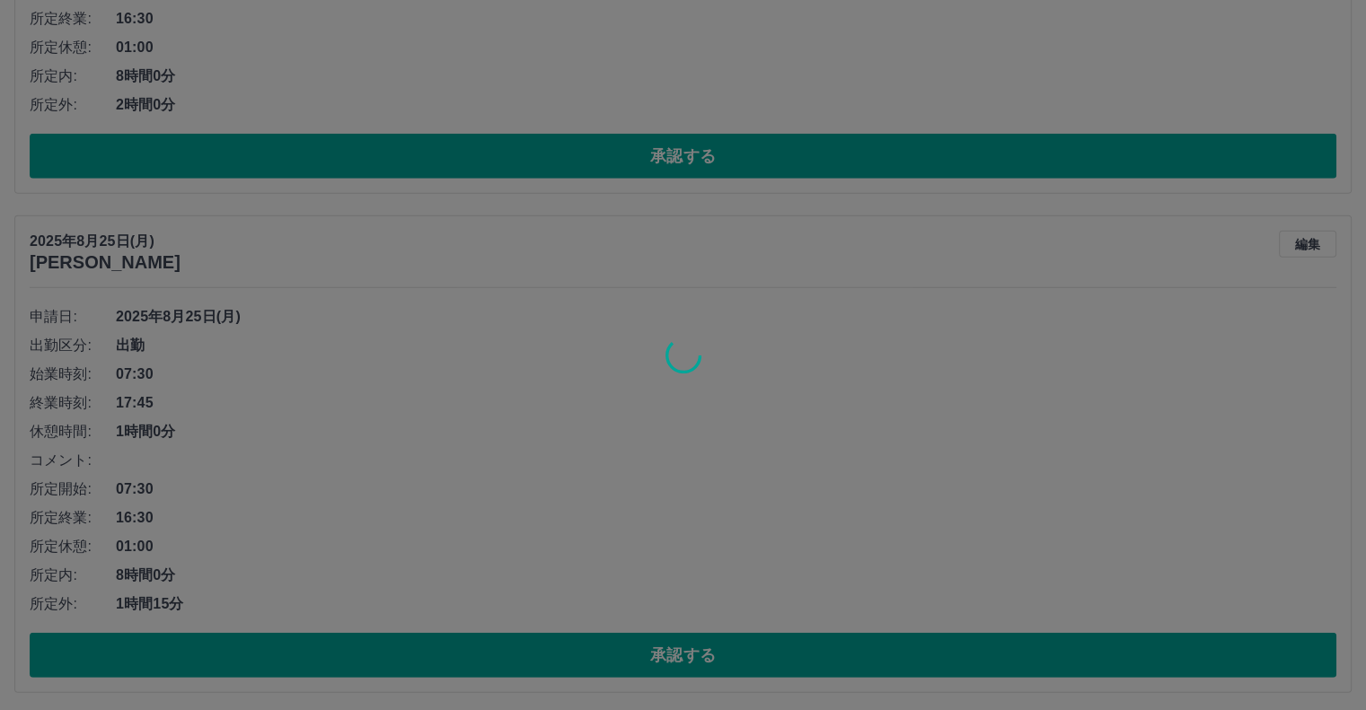
scroll to position [4492, 0]
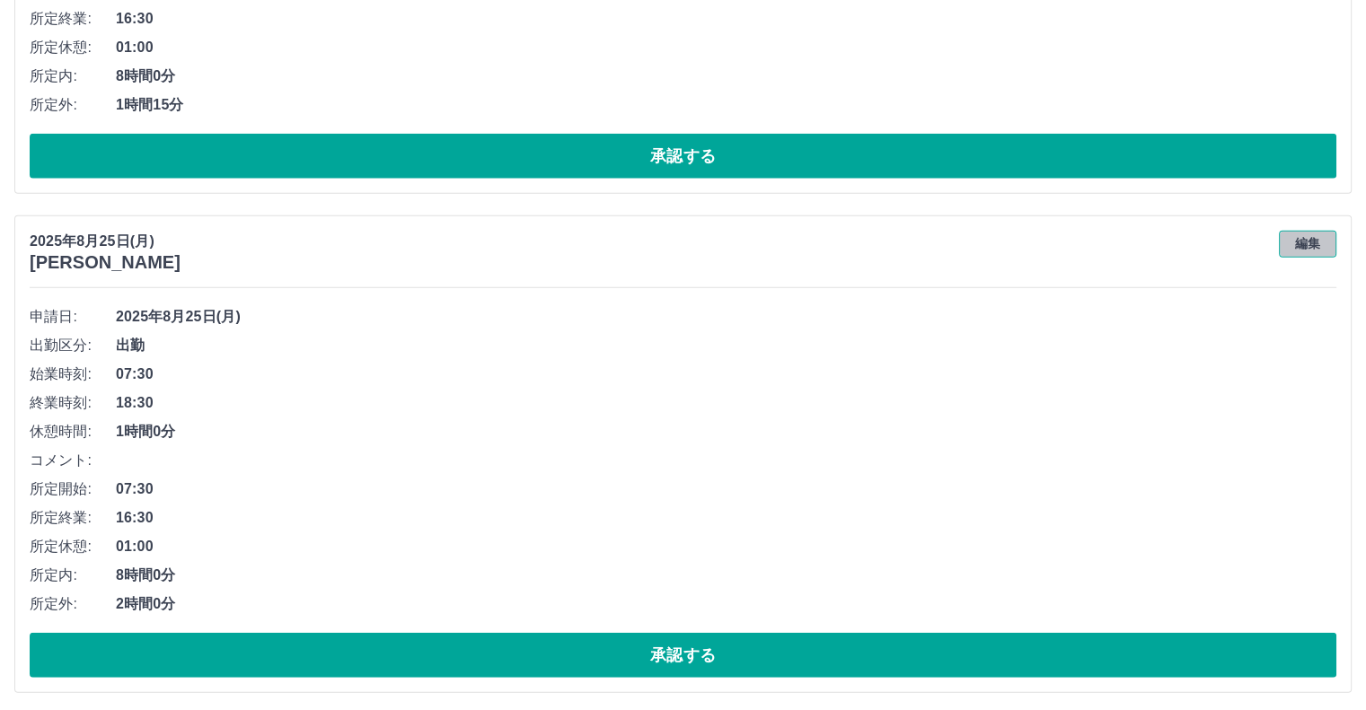
click at [1300, 249] on button "編集" at bounding box center [1307, 244] width 57 height 27
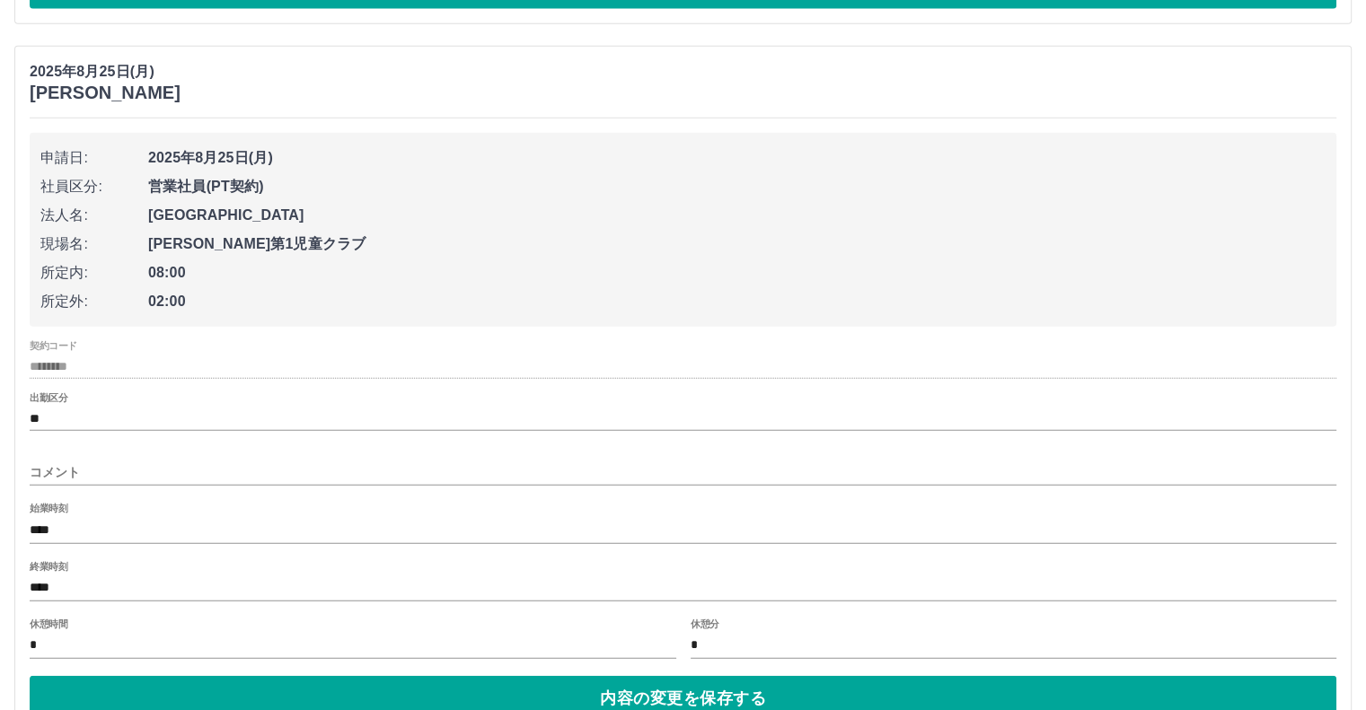
scroll to position [4671, 0]
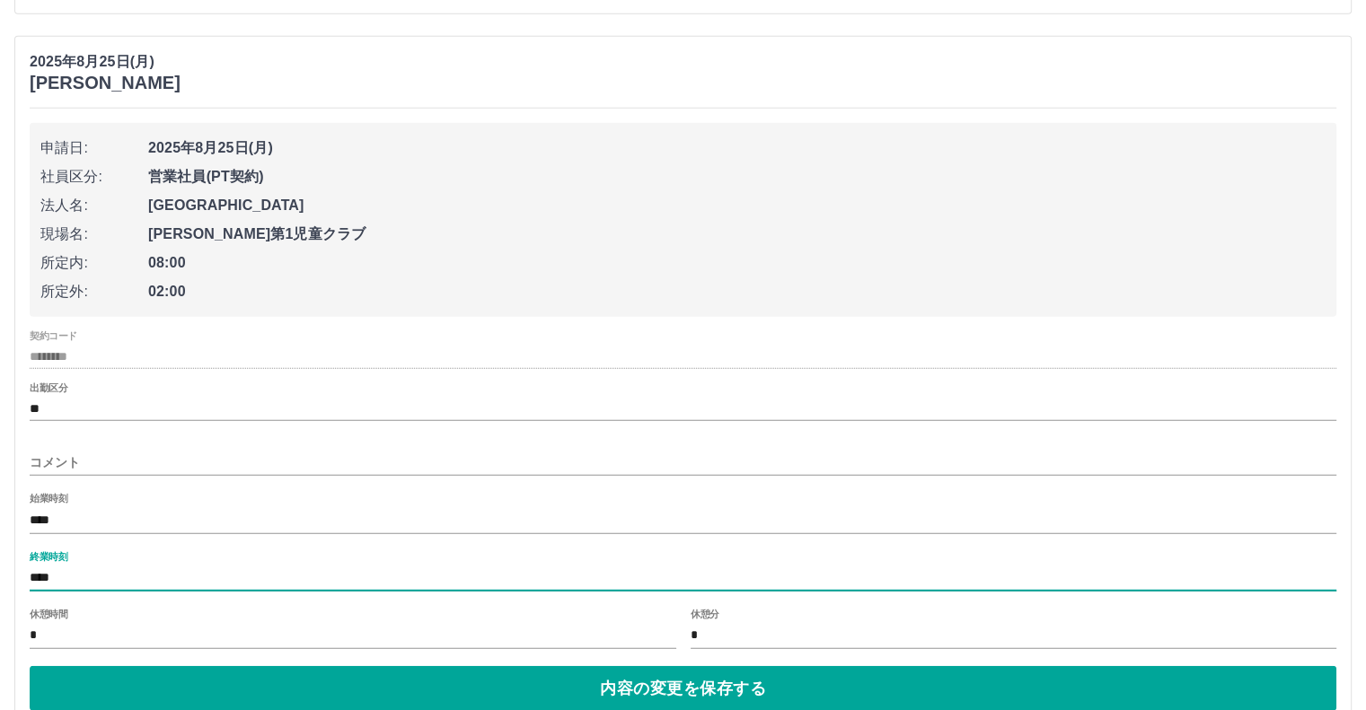
click at [93, 569] on input "****" at bounding box center [683, 579] width 1306 height 26
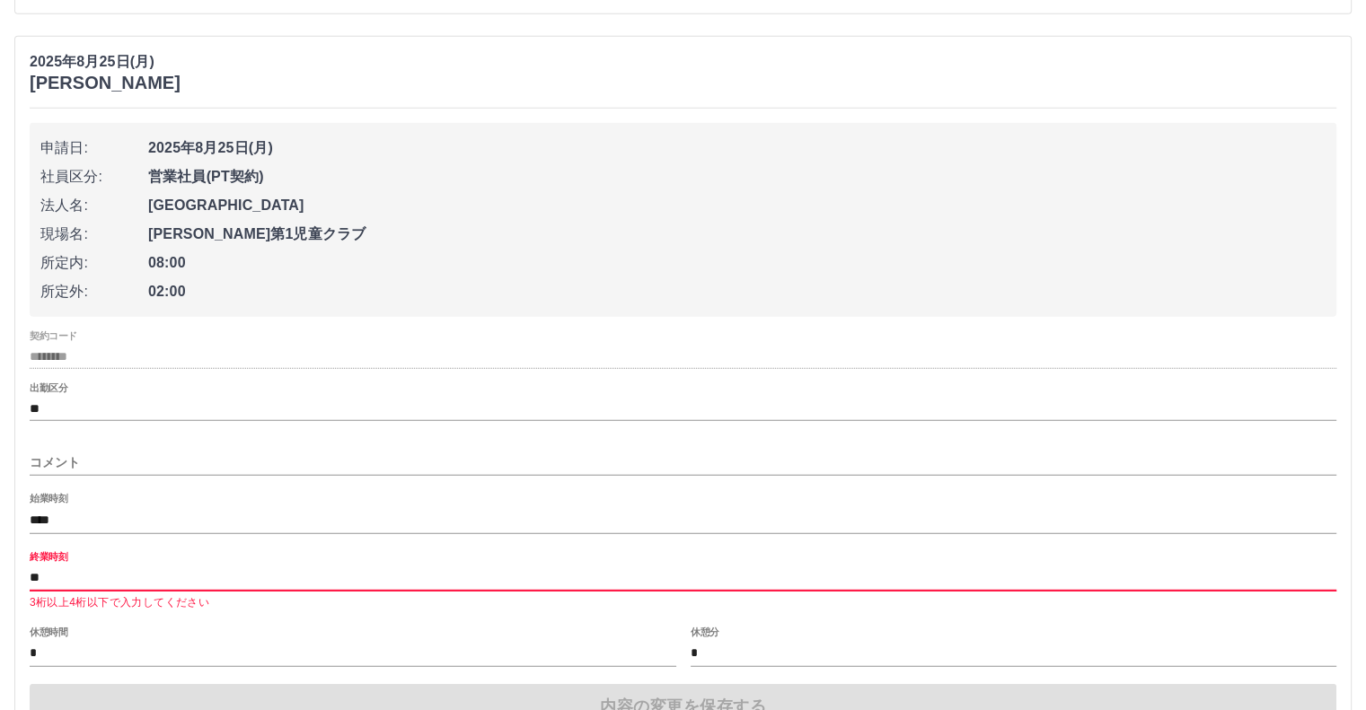
type input "****"
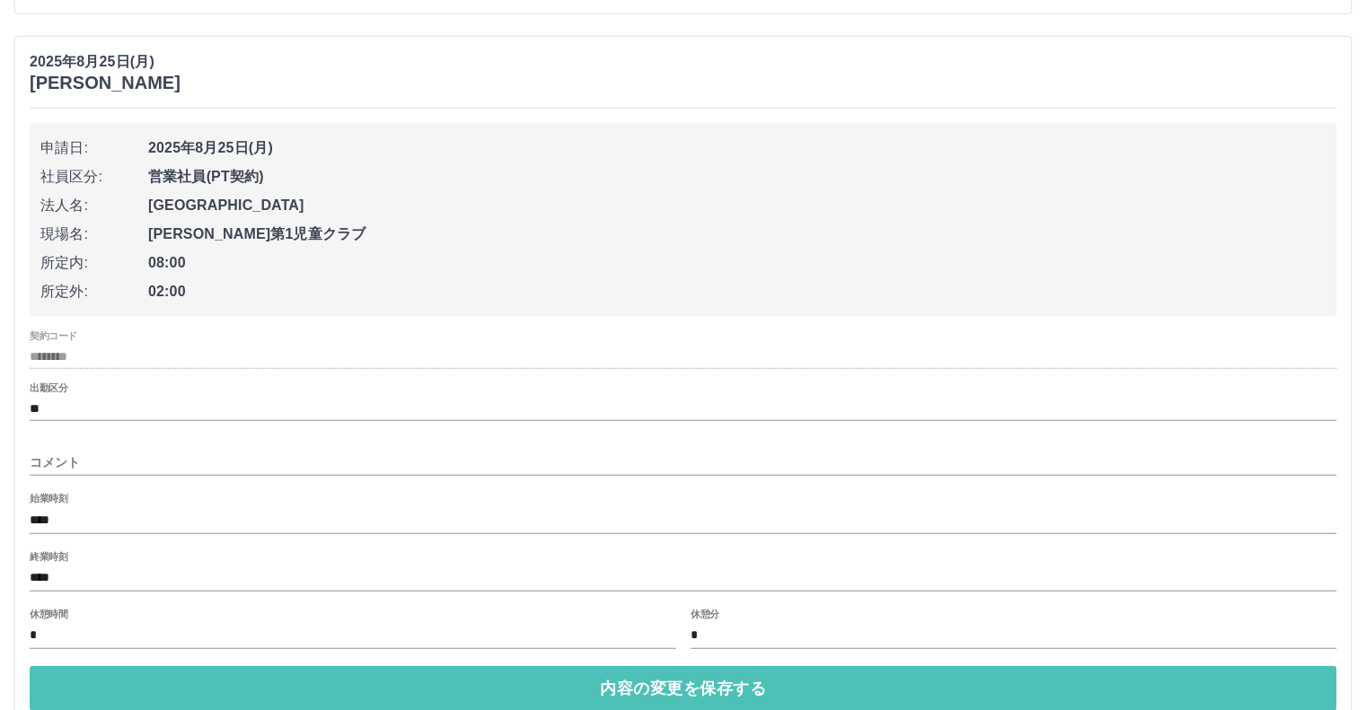
click at [647, 690] on button "内容の変更を保存する" at bounding box center [683, 688] width 1306 height 45
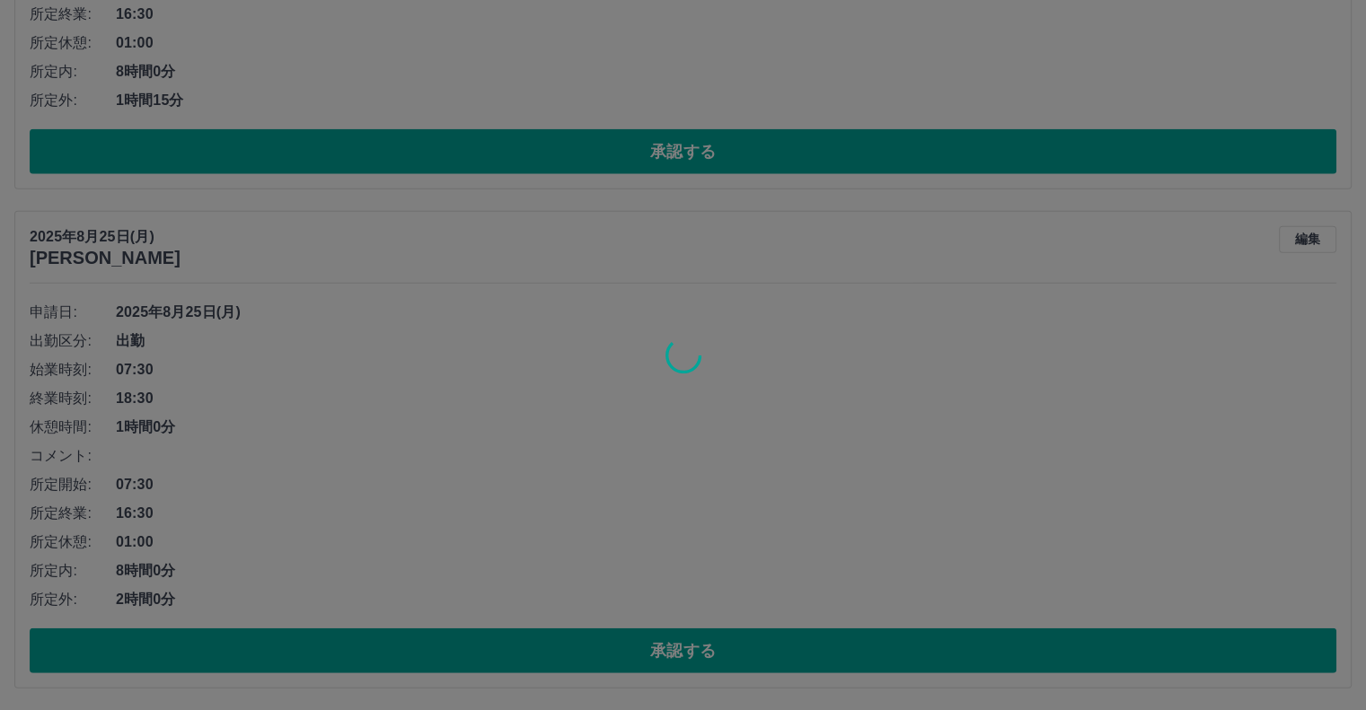
scroll to position [4492, 0]
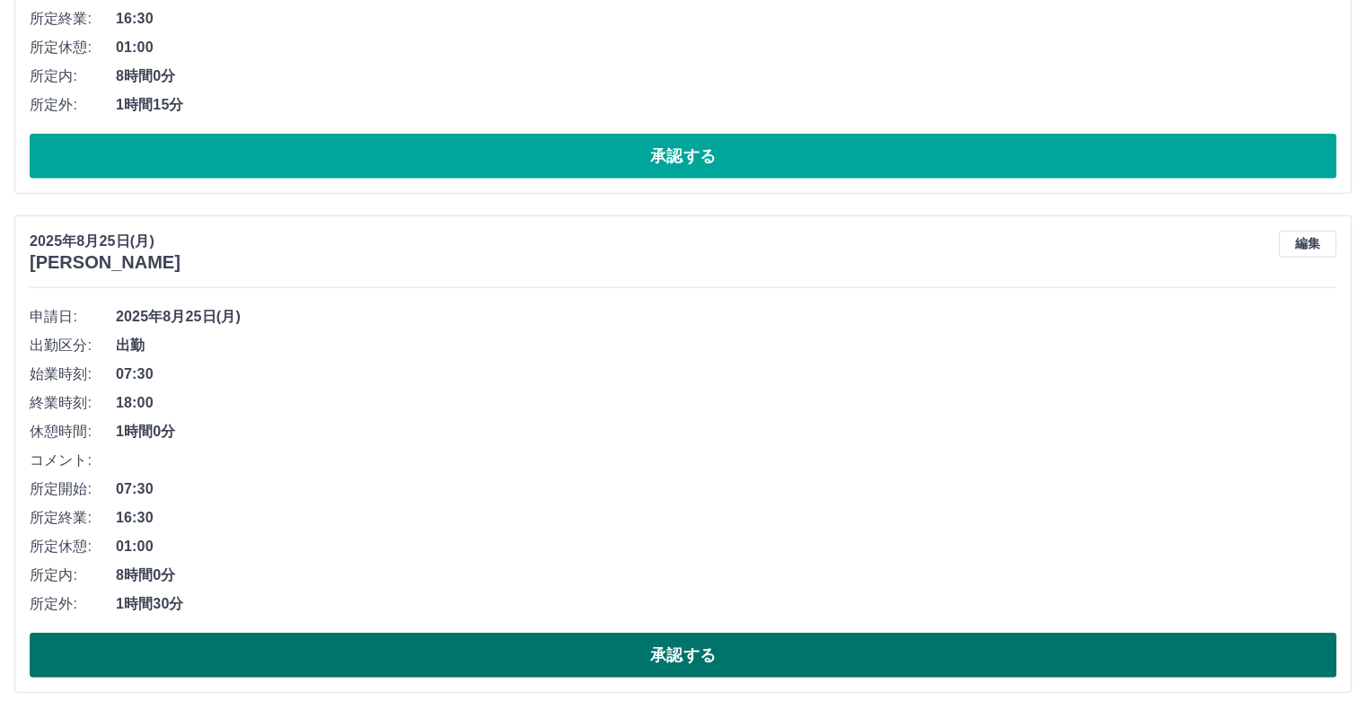
click at [588, 651] on button "承認する" at bounding box center [683, 655] width 1306 height 45
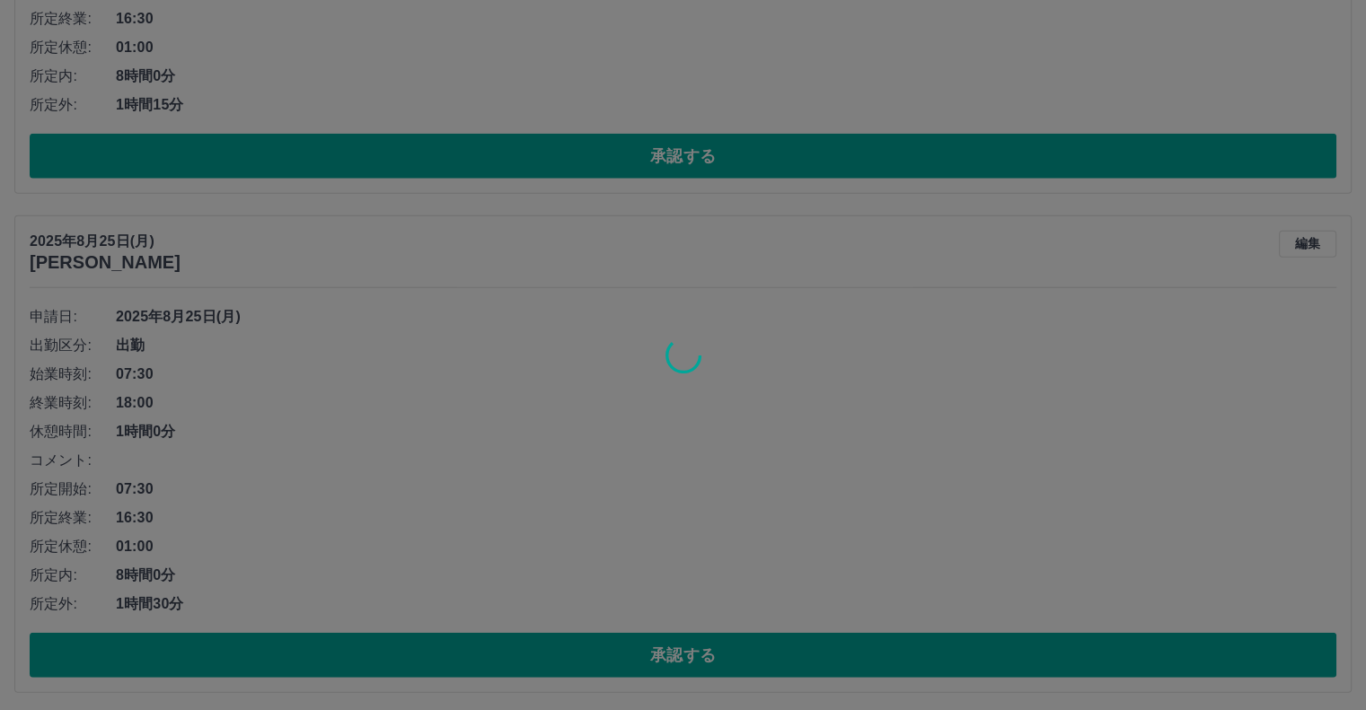
scroll to position [3993, 0]
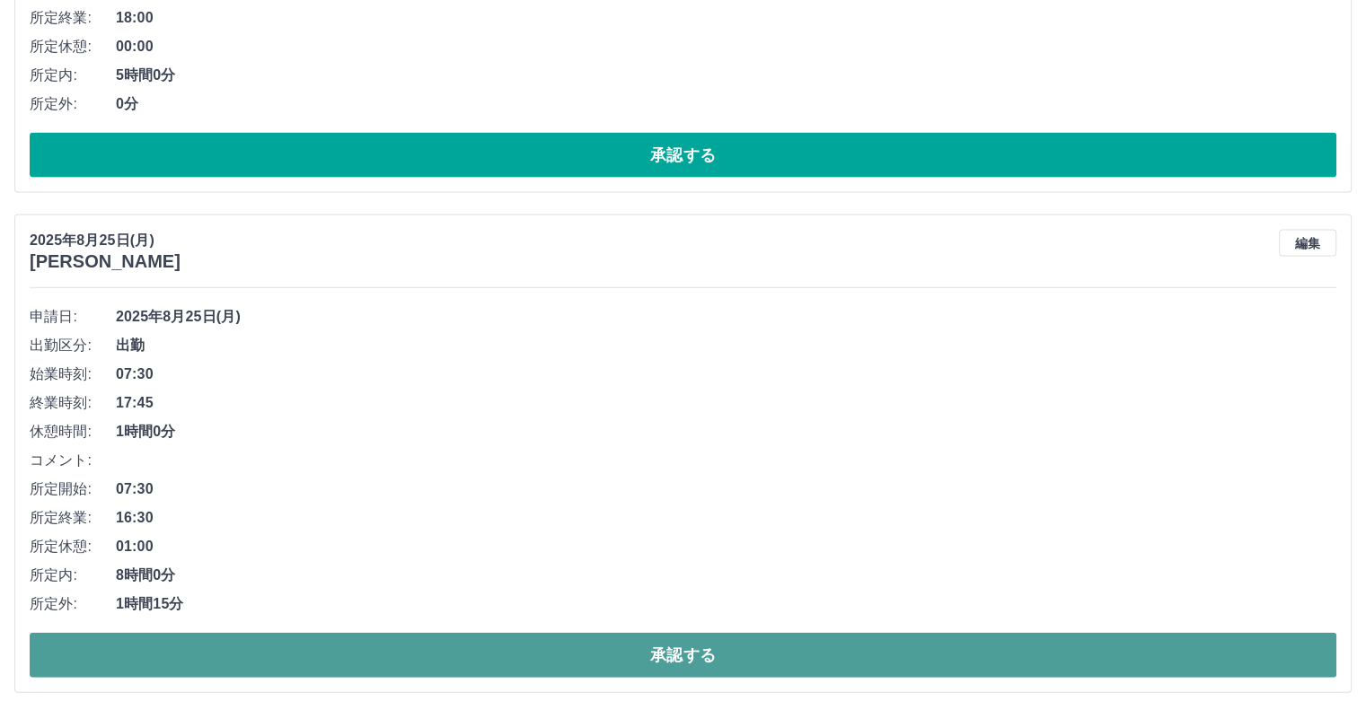
click at [475, 654] on button "承認する" at bounding box center [683, 655] width 1306 height 45
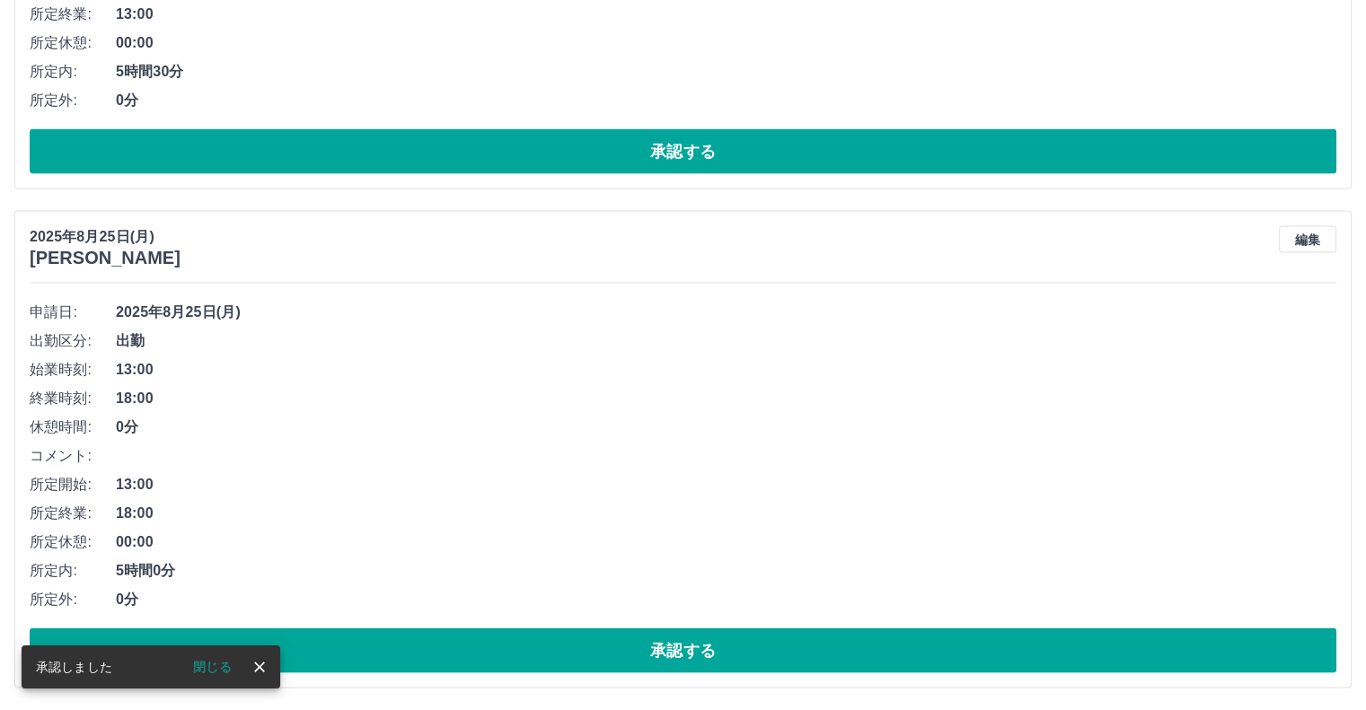
scroll to position [3494, 0]
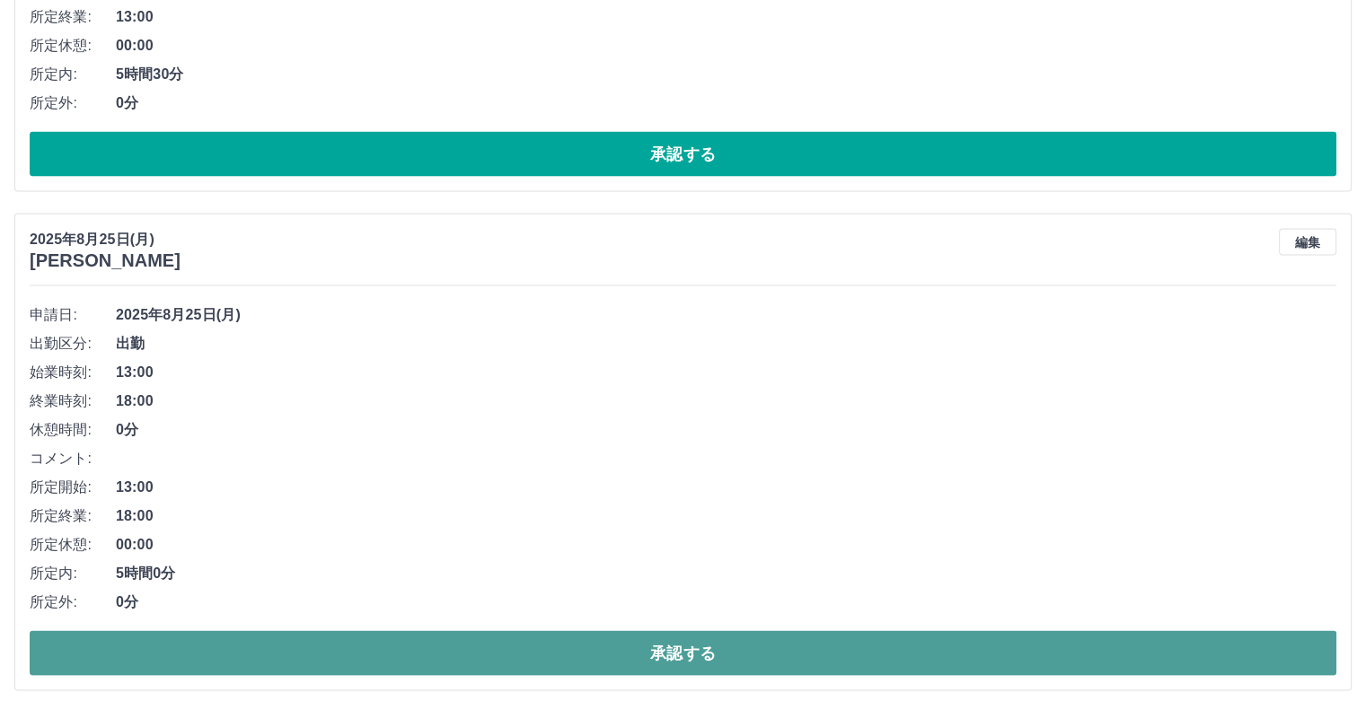
click at [503, 650] on button "承認する" at bounding box center [683, 653] width 1306 height 45
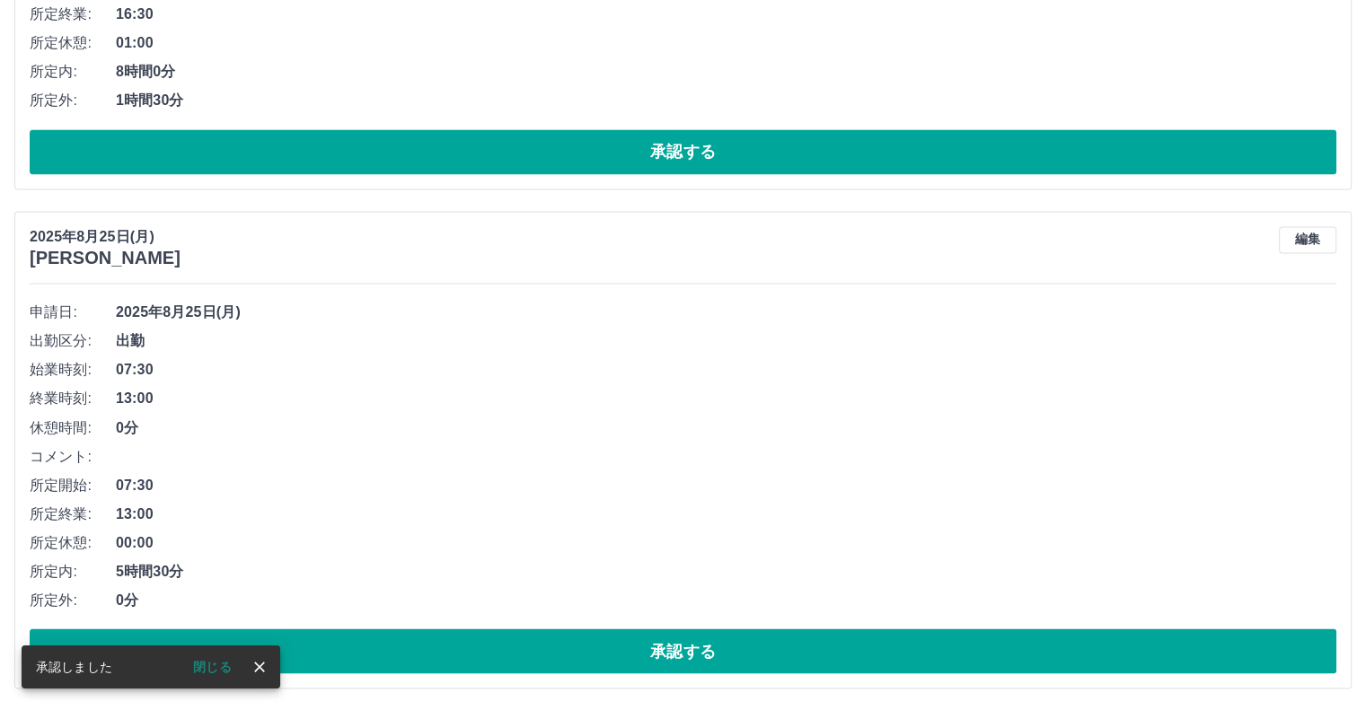
scroll to position [2995, 0]
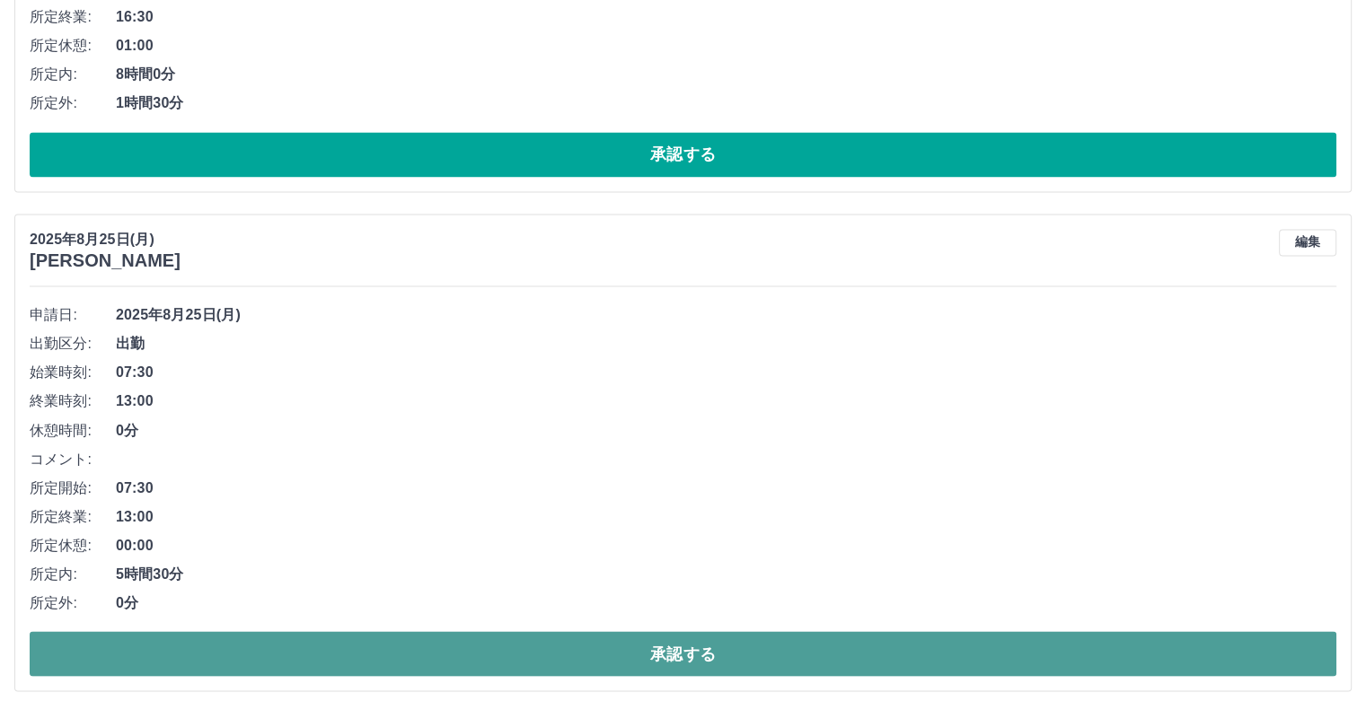
click at [359, 647] on button "承認する" at bounding box center [683, 653] width 1306 height 45
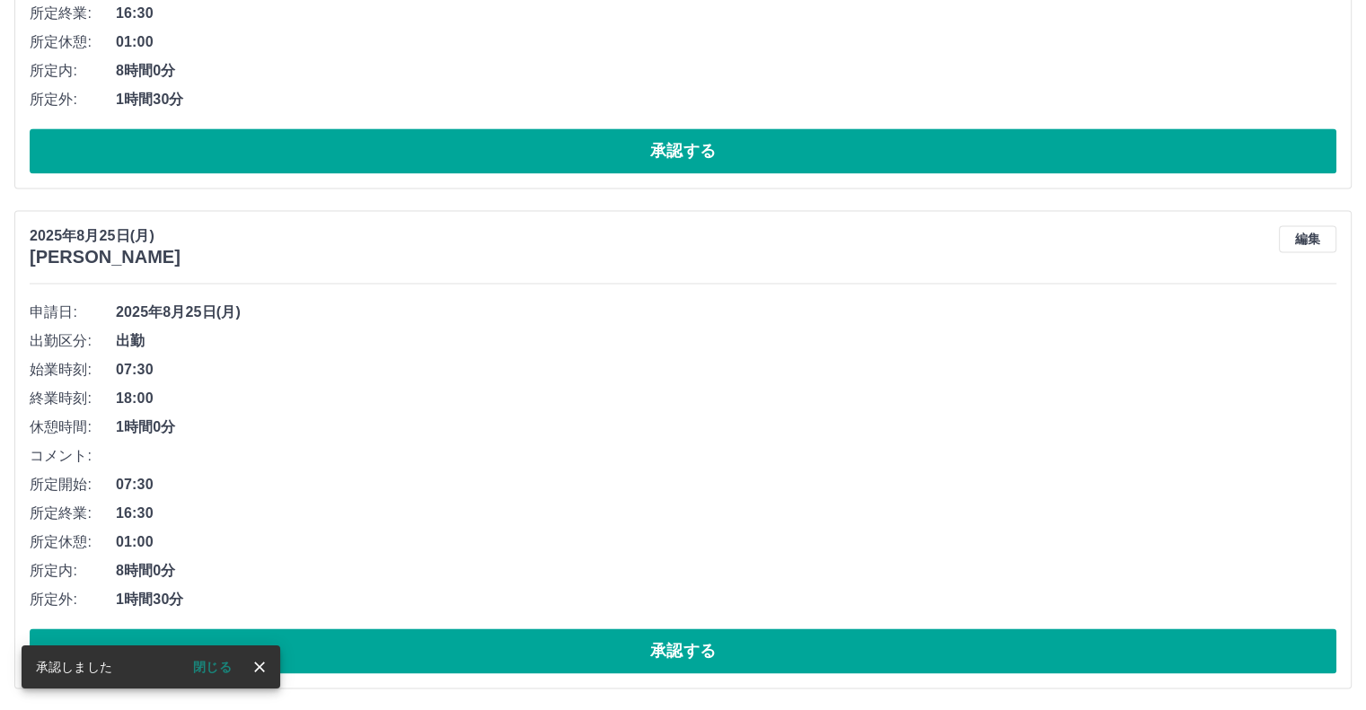
scroll to position [2496, 0]
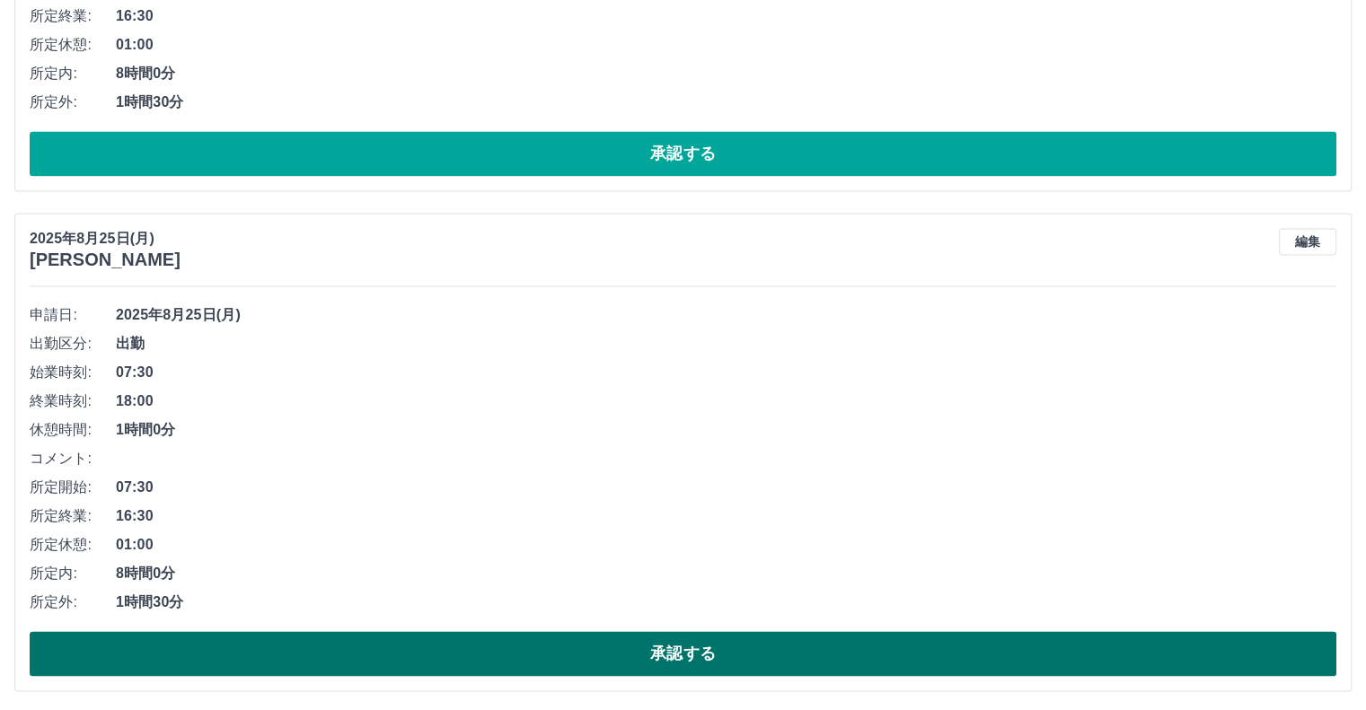
click at [633, 644] on button "承認する" at bounding box center [683, 653] width 1306 height 45
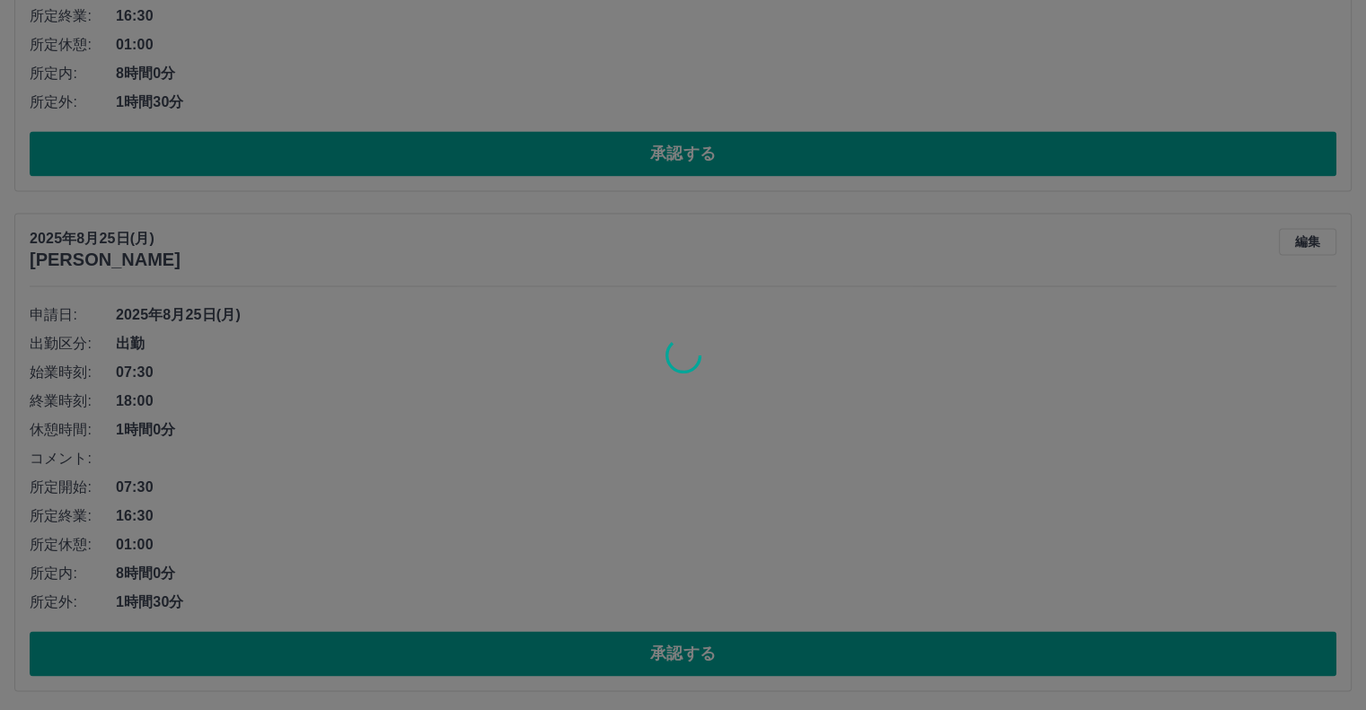
scroll to position [1997, 0]
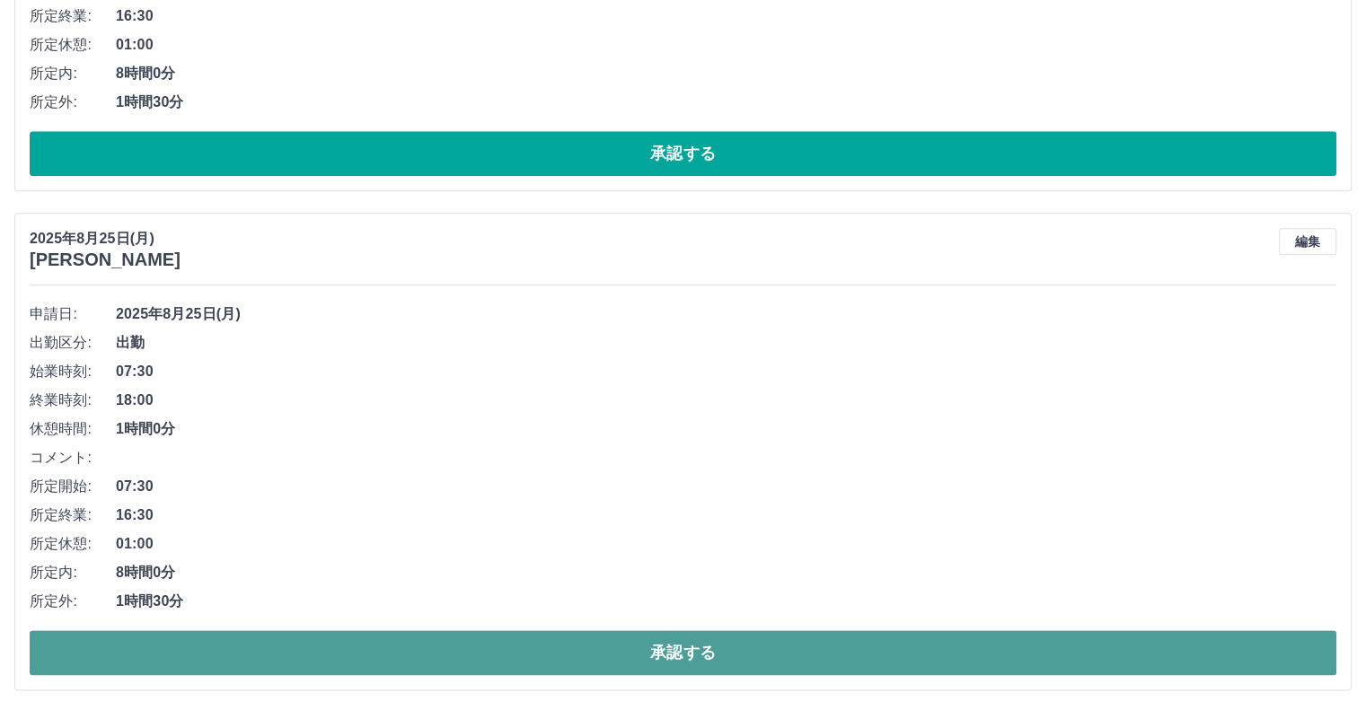
click at [552, 651] on button "承認する" at bounding box center [683, 652] width 1306 height 45
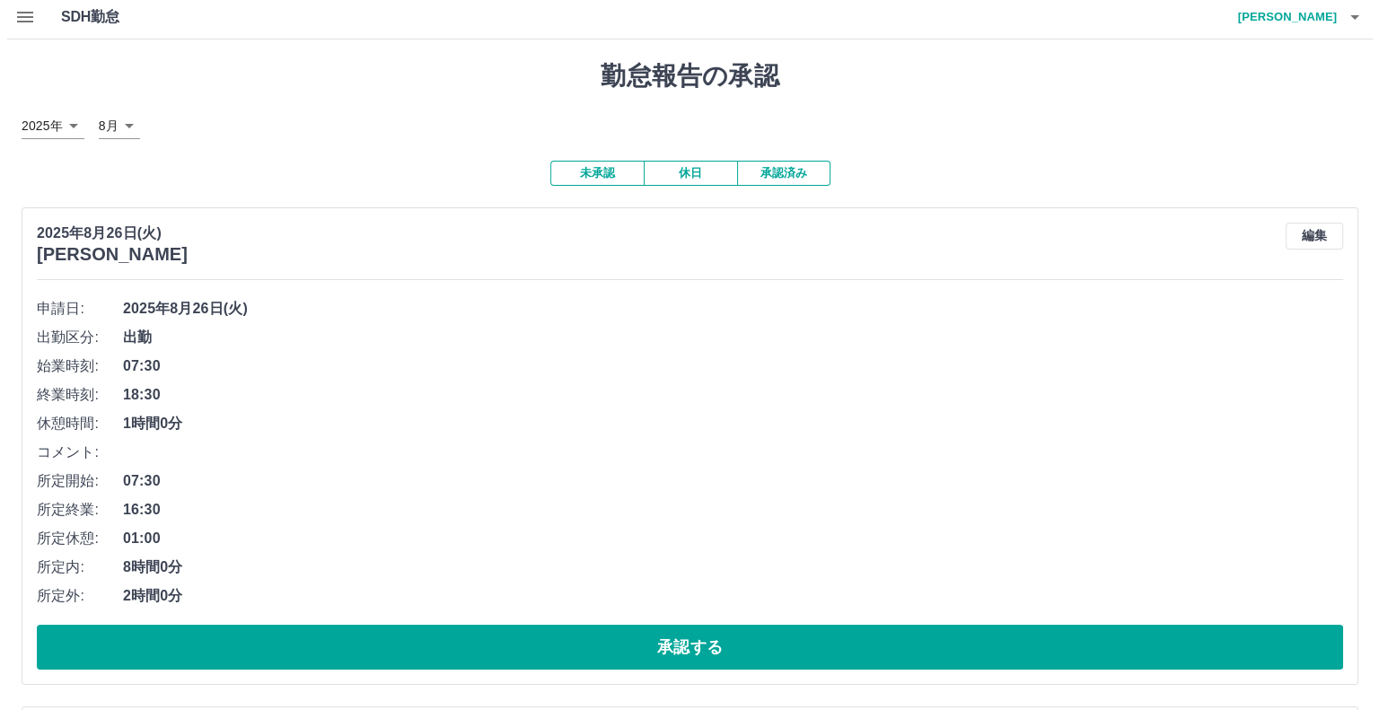
scroll to position [0, 0]
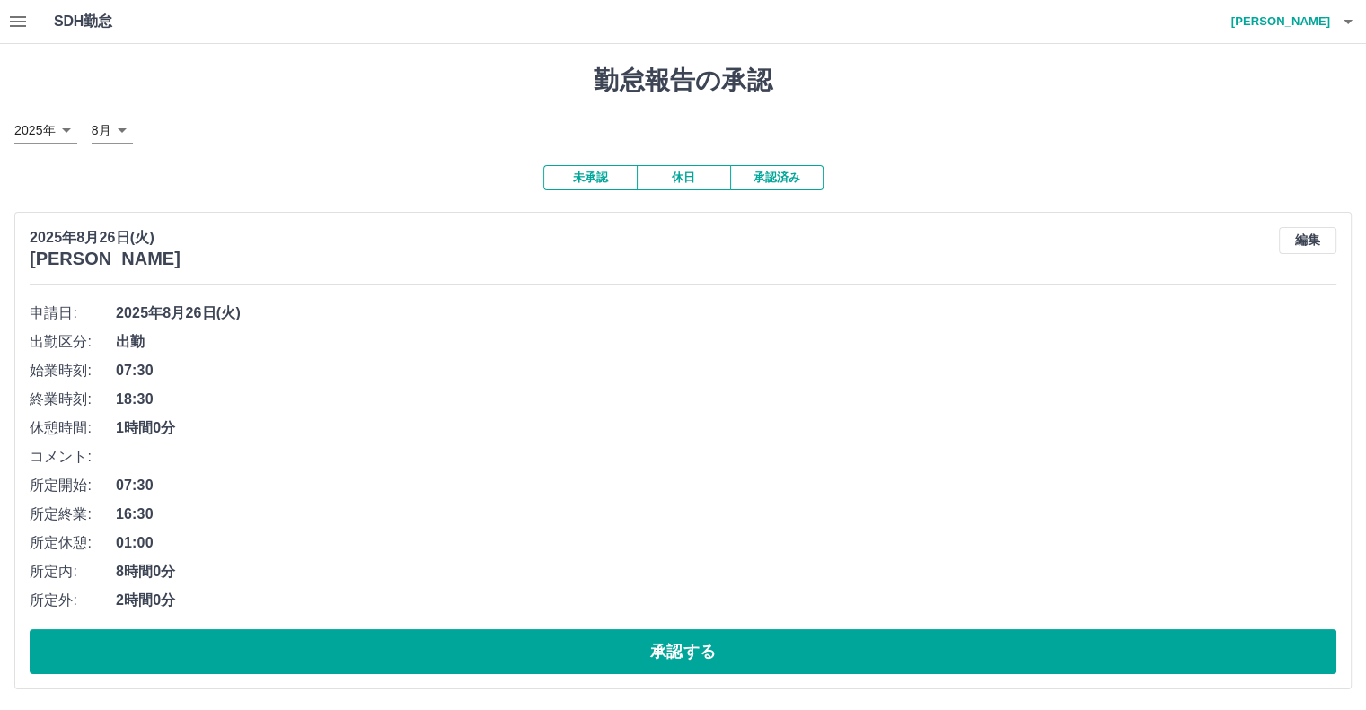
click at [1343, 30] on icon "button" at bounding box center [1348, 22] width 22 height 22
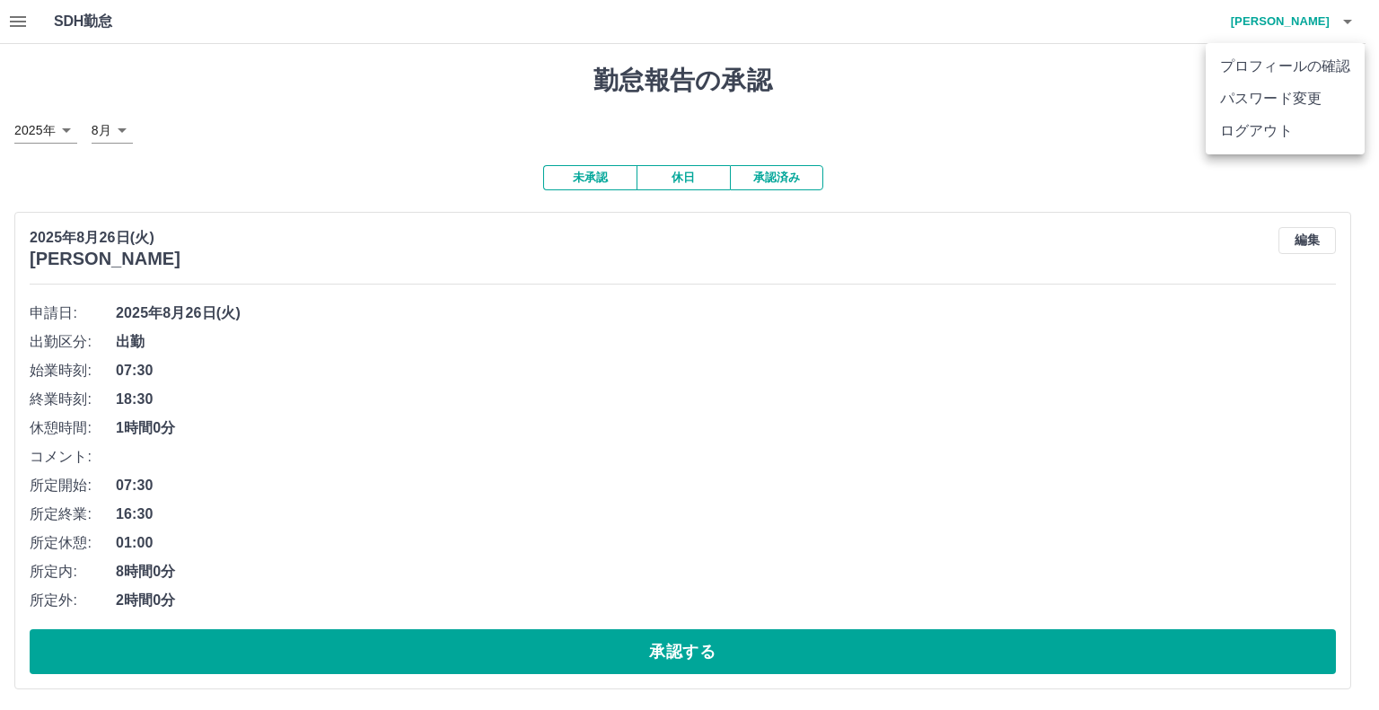
click at [1224, 126] on li "ログアウト" at bounding box center [1285, 131] width 159 height 32
